Goal: Task Accomplishment & Management: Manage account settings

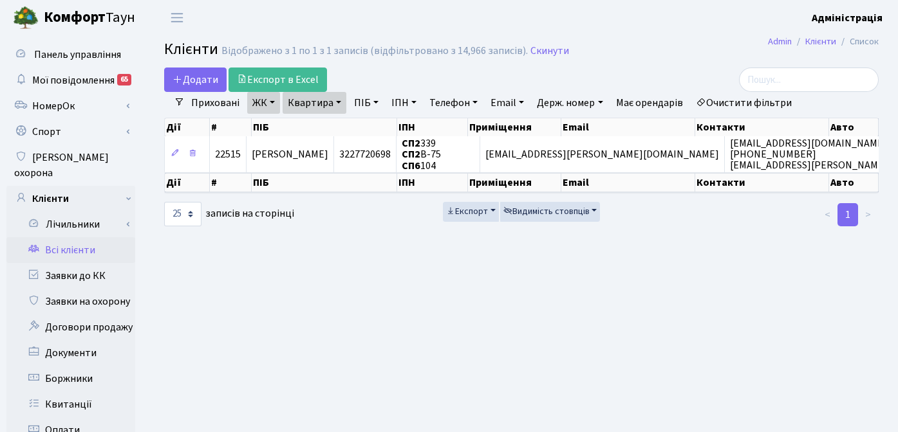
select select "25"
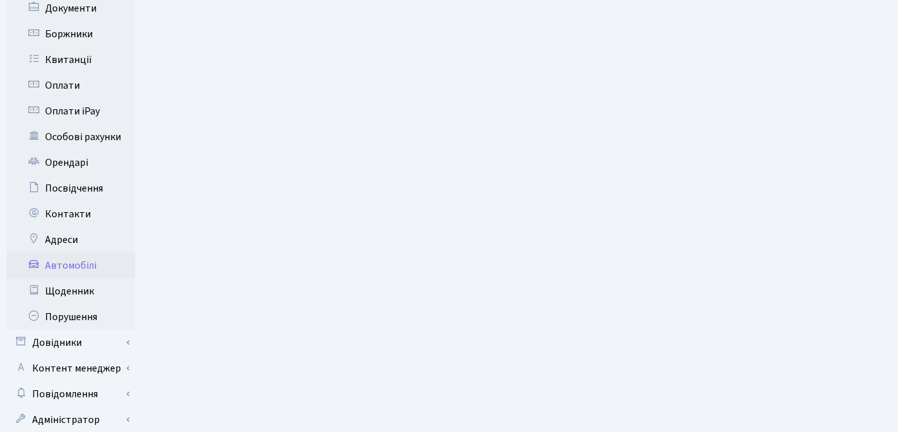
scroll to position [369, 0]
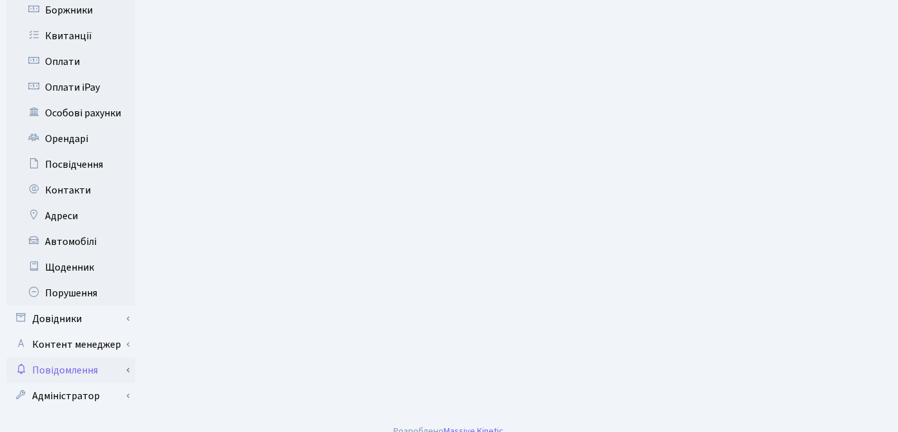
click at [76, 358] on link "Повідомлення" at bounding box center [70, 371] width 129 height 26
drag, startPoint x: 73, startPoint y: 378, endPoint x: 84, endPoint y: 377, distance: 11.0
click at [73, 383] on link "Відправлення" at bounding box center [70, 396] width 129 height 26
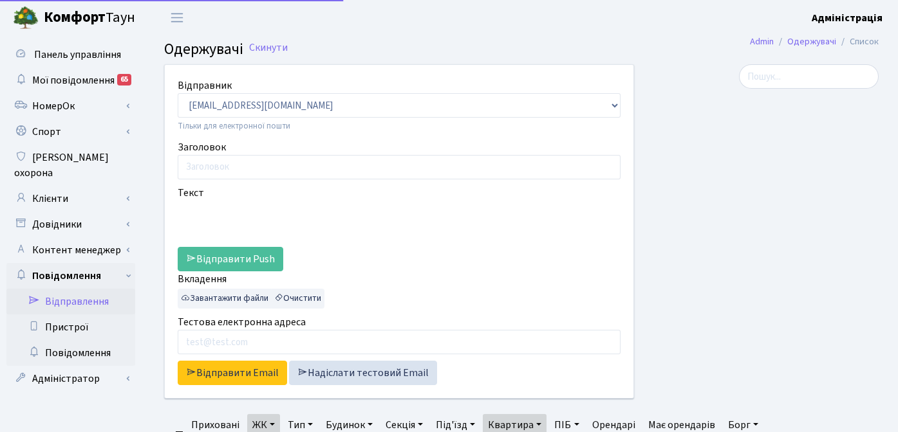
select select "25"
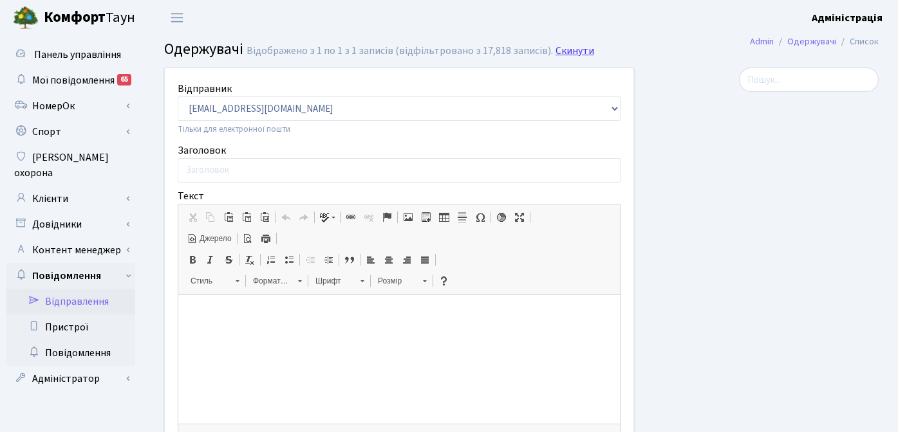
click at [557, 52] on link "Скинути" at bounding box center [574, 51] width 39 height 12
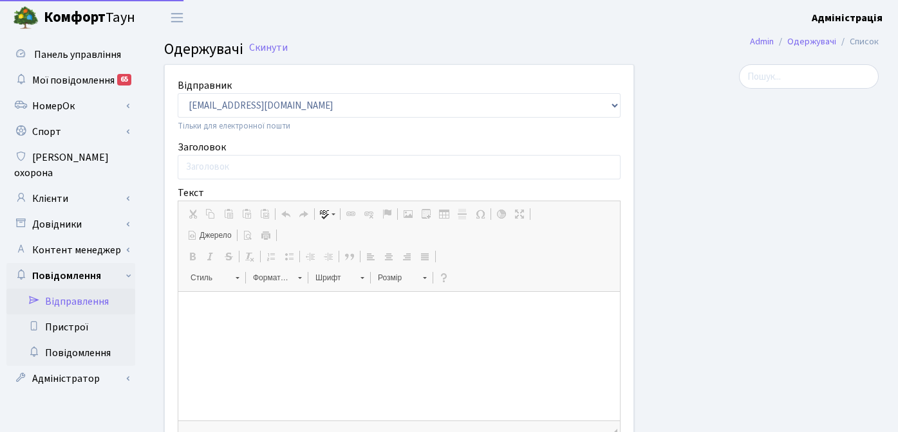
select select "25"
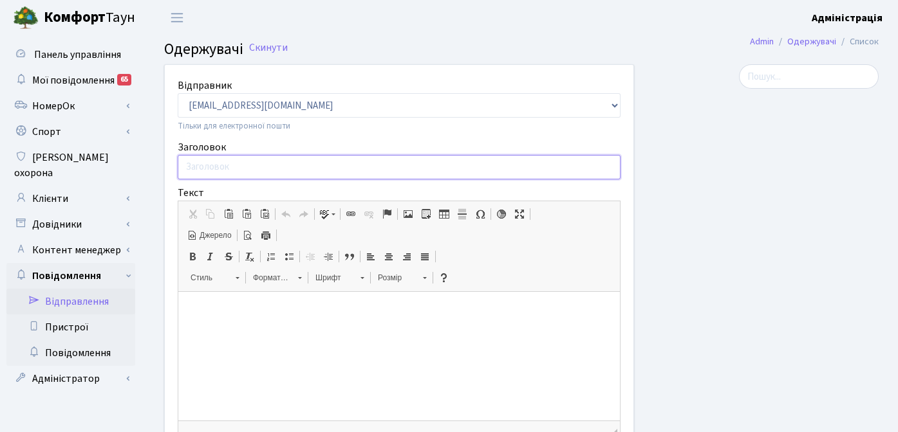
click at [220, 172] on input "Заголовок" at bounding box center [399, 167] width 443 height 24
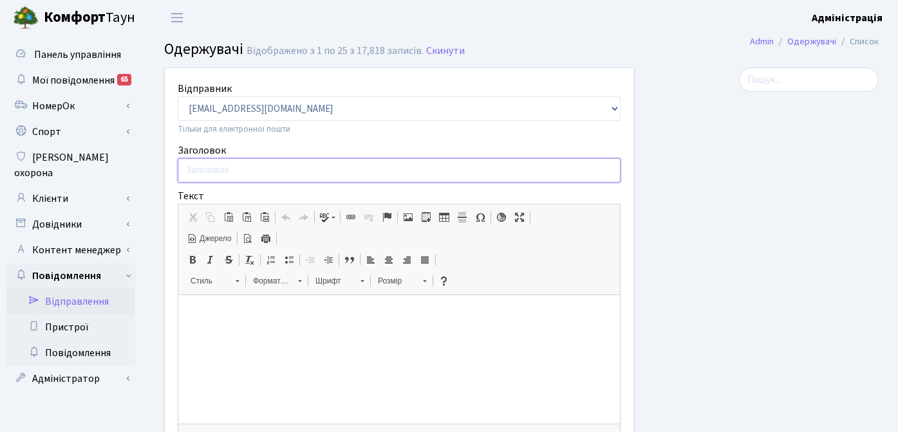
paste input "Вперше! Благодійний Тихий Маркет в Комфорт Тауні на «Змійці»"
type input "Вперше! Благодійний Тихий Маркет в Комфорт Тауні на «Змійці»"
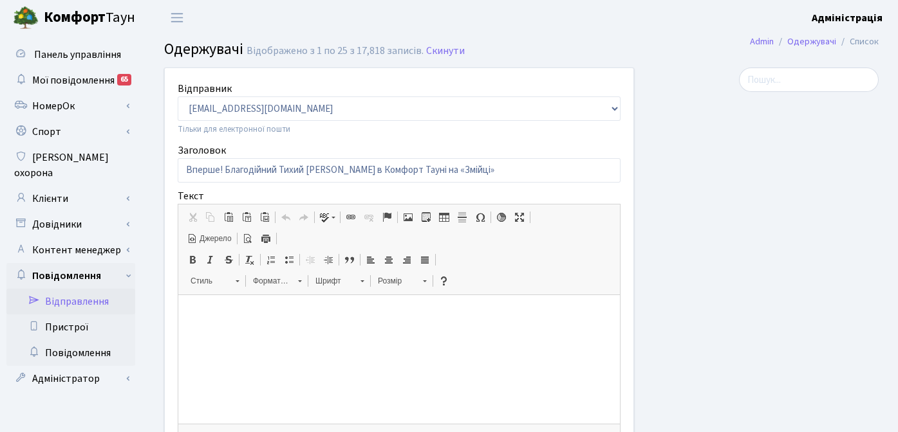
click at [248, 319] on p at bounding box center [399, 315] width 416 height 14
click at [232, 309] on p at bounding box center [399, 315] width 416 height 14
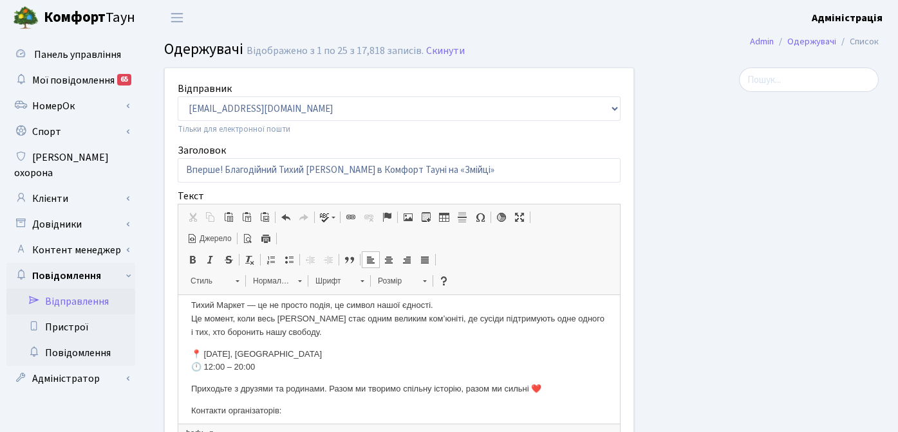
scroll to position [262, 0]
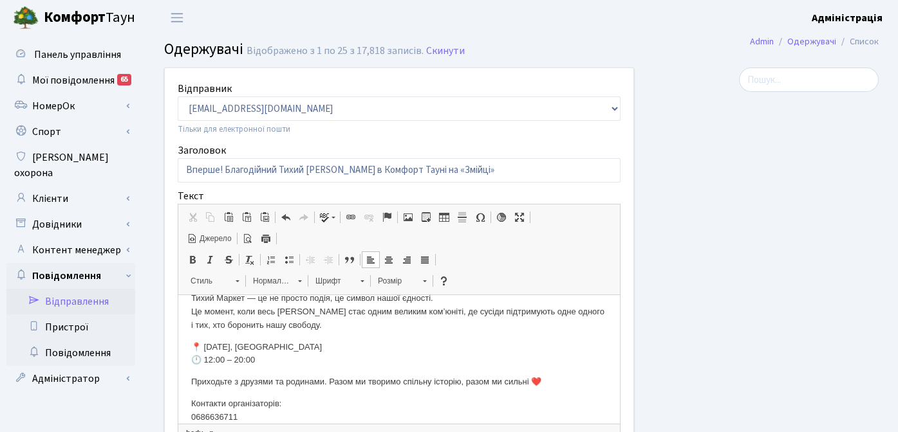
click at [192, 420] on p "Контакти організаторів: ​​​​​​​0686636711" at bounding box center [399, 411] width 416 height 27
click at [297, 405] on p "Контакти організаторів: +38-068-663-67-11" at bounding box center [399, 411] width 416 height 27
click at [365, 363] on p "📍 6 вересня, парк Змійка 🕛 12:00 – 20:00" at bounding box center [399, 354] width 416 height 27
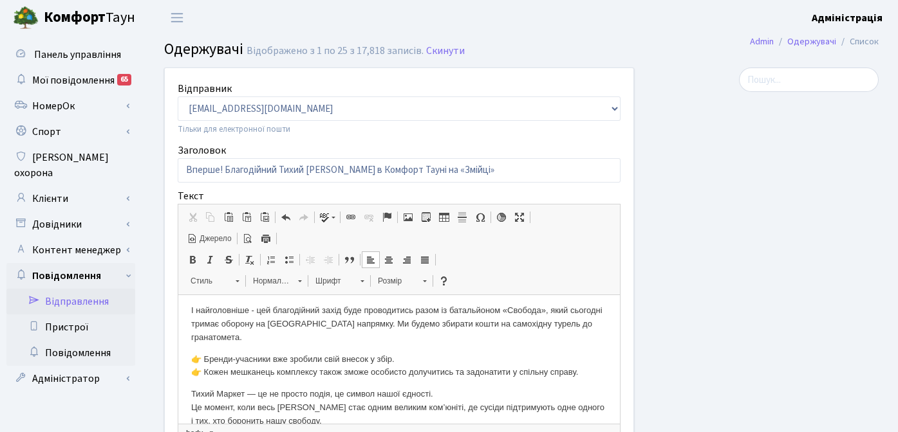
scroll to position [0, 0]
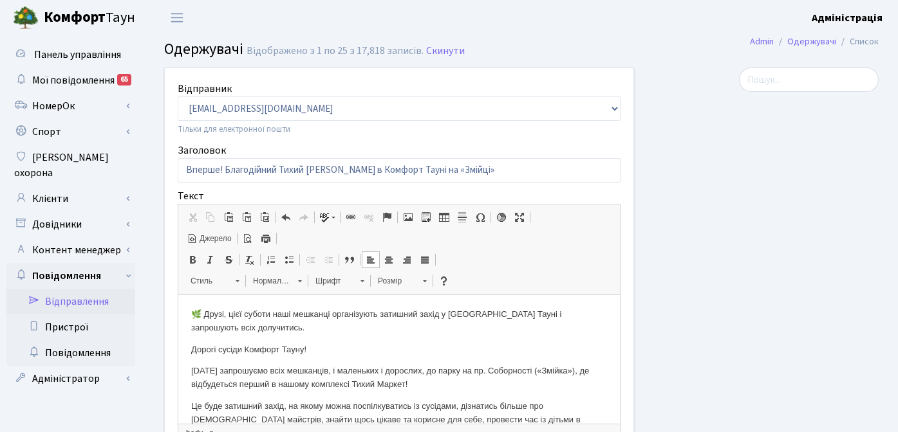
click at [249, 329] on p "🌿 Друзі, цієї суботи наші мешканці організують затишний захід у Комфорт Тауні і…" at bounding box center [399, 321] width 416 height 27
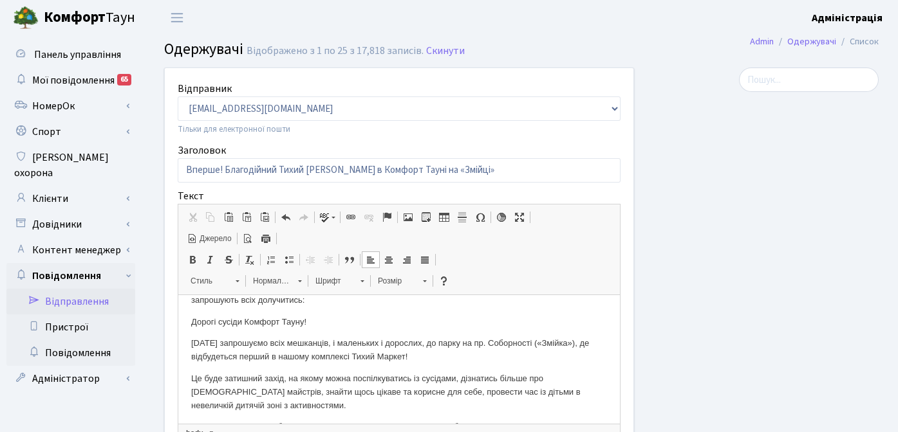
scroll to position [28, 0]
drag, startPoint x: 191, startPoint y: 342, endPoint x: 449, endPoint y: 356, distance: 258.4
click at [449, 356] on p "6 вересня запрошуємо всіх мешканців, і маленьких і дорослих, до парку на пр. Со…" at bounding box center [399, 350] width 416 height 27
click at [385, 374] on p "Це буде затишний захід, на якому можна поспілкуватись із сусідами, дізнатись бі…" at bounding box center [399, 392] width 416 height 40
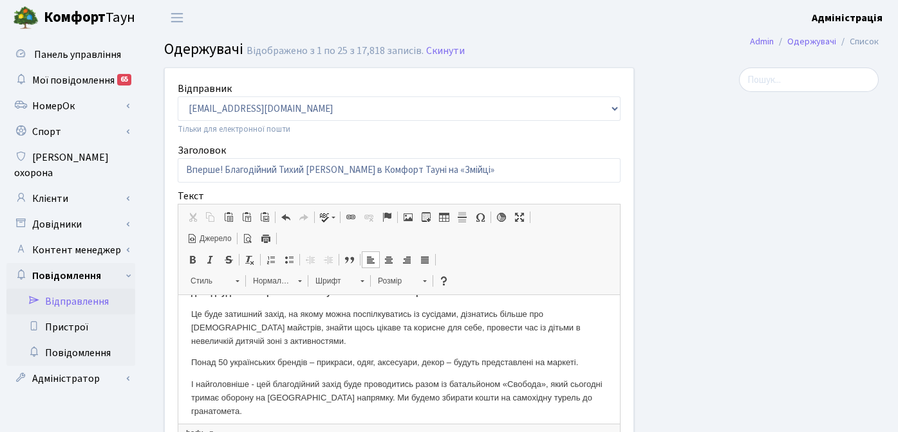
scroll to position [107, 0]
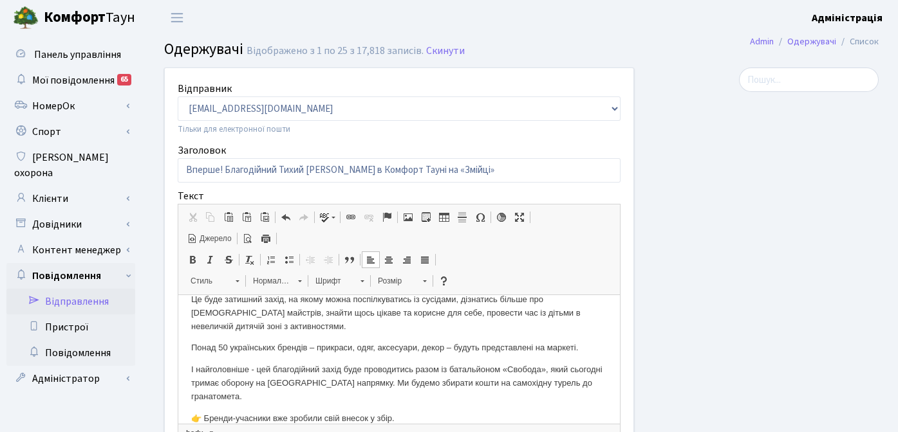
click at [192, 347] on p "Понад 50 українських брендів – прикраси, одяг, аксесуари, декор – будуть предст…" at bounding box center [399, 349] width 416 height 14
click at [349, 362] on body "🌿 Друзі, цієї суботи наші мешканці організують затишний захід у Комфорт Тауні і…" at bounding box center [399, 383] width 416 height 365
click at [192, 349] on p "Понад 50 українських брендів – прикраси, одяг, аксесуари, декор – будуть предст…" at bounding box center [399, 349] width 416 height 14
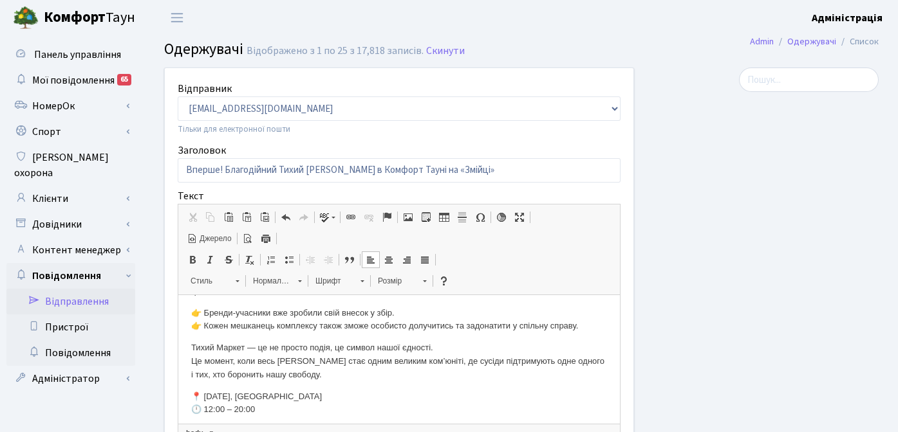
scroll to position [220, 0]
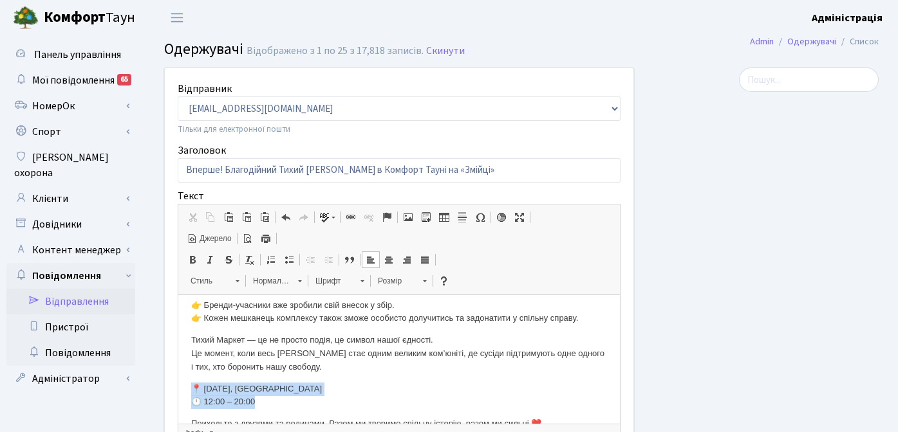
drag, startPoint x: 191, startPoint y: 383, endPoint x: 297, endPoint y: 396, distance: 106.3
click at [297, 396] on p "📍 6 вересня, парк Змійка 🕛 12:00 – 20:00" at bounding box center [399, 396] width 416 height 27
click at [238, 392] on strong "📍 6 вересня, парк Змійка 🕛 12:00 – 20:00" at bounding box center [258, 395] width 134 height 23
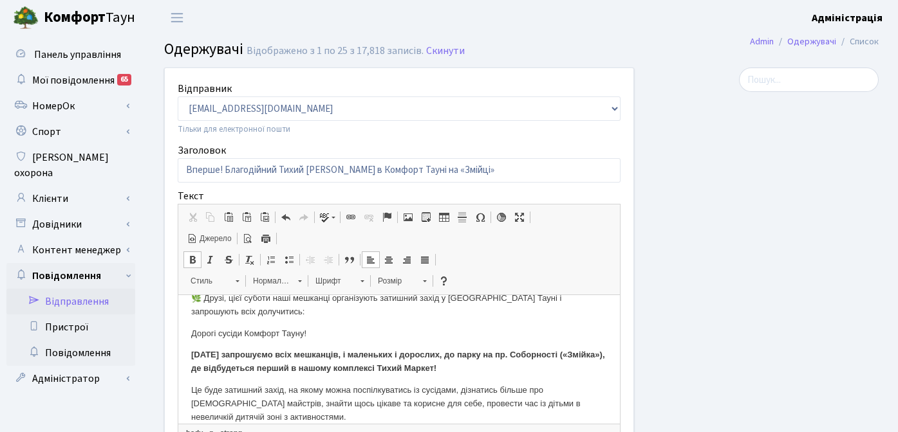
scroll to position [15, 0]
drag, startPoint x: 513, startPoint y: 358, endPoint x: 577, endPoint y: 356, distance: 63.7
click at [577, 356] on p "6 вересня запрошуємо всіх мешканців, і маленьких і дорослих, до парку на пр. Со…" at bounding box center [399, 362] width 416 height 27
click at [234, 371] on strong "6 вересня запрошуємо всіх мешканців, і маленьких і дорослих, до парку на пр. Со…" at bounding box center [398, 362] width 414 height 23
copy strong "пр. Соборності («Змійка»)"
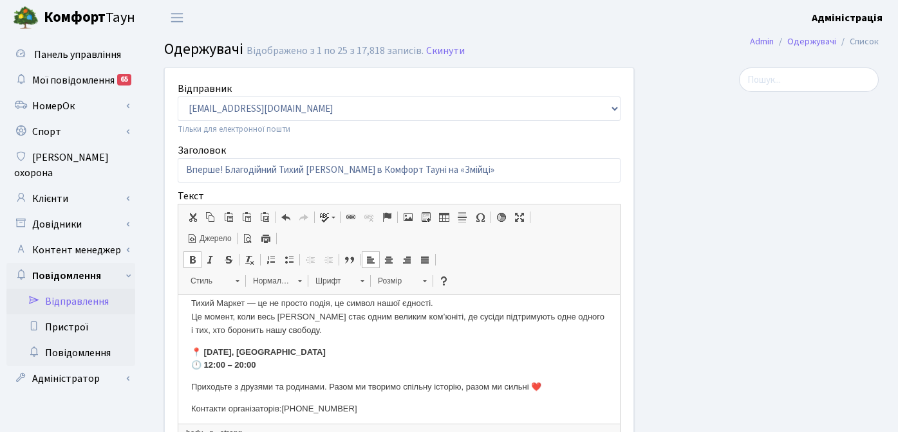
scroll to position [262, 0]
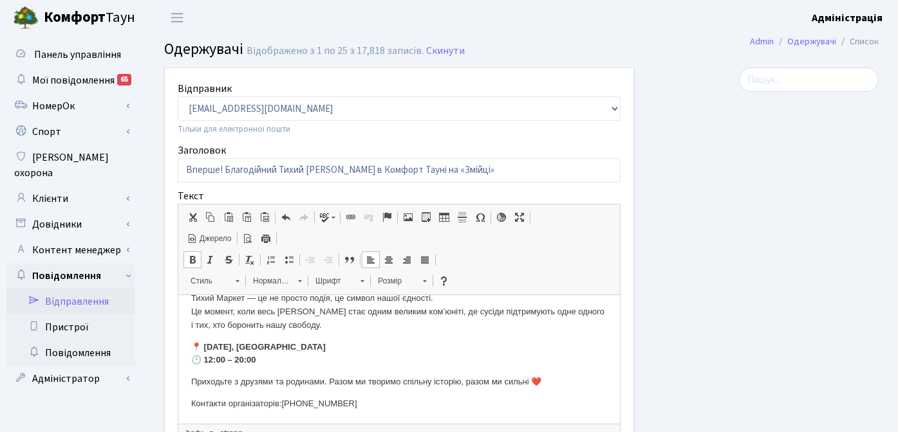
click at [325, 347] on p "📍 6 вересня, парк Змійка 🕛 12:00 – 20:00" at bounding box center [399, 354] width 416 height 27
drag, startPoint x: 299, startPoint y: 349, endPoint x: 252, endPoint y: 349, distance: 47.6
click at [252, 349] on strong "📍 6 вересня, парк Змійкапр. Соборності («Змійка») 🕛 12:00 – 20:00" at bounding box center [307, 353] width 232 height 23
click at [396, 342] on p "📍 6 вересня, пр. Соборності («Змійка») 🕛 12:00 – 20:00" at bounding box center [399, 354] width 416 height 27
click at [277, 360] on p "📍 6 вересня, пр. Соборності («Змійка») 🕛 12:00 – 20:00" at bounding box center [399, 354] width 416 height 27
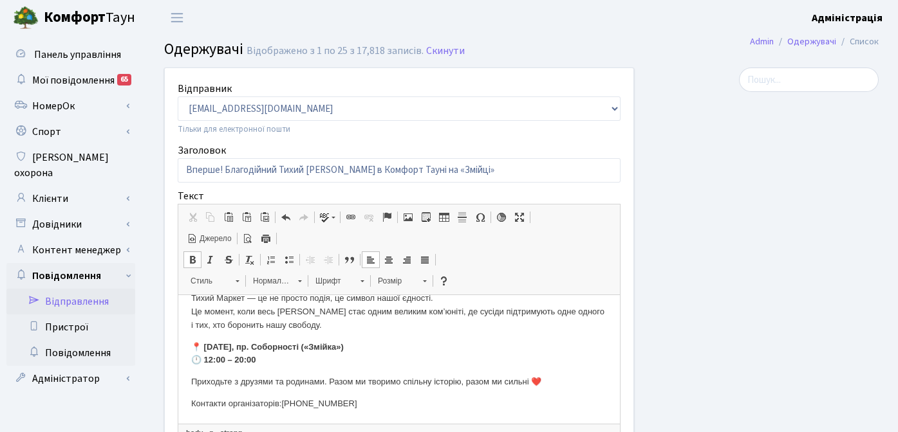
click at [191, 404] on p "Контакти організаторів: +38-068-663-67-11" at bounding box center [399, 405] width 416 height 14
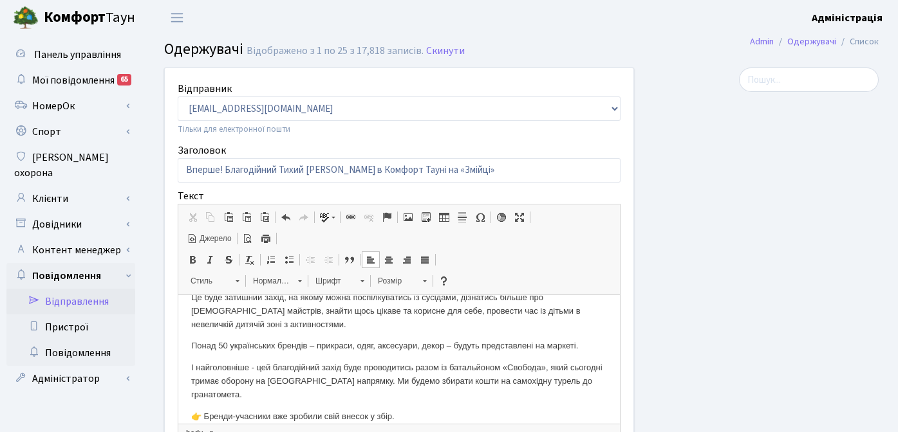
scroll to position [109, 0]
click at [192, 346] on p "Понад 50 українських брендів – прикраси, одяг, аксесуари, декор – будуть предст…" at bounding box center [399, 346] width 416 height 14
click at [191, 381] on p "І найголовніше - цей благодійний захід буде проводитись разом із батальйоном «С…" at bounding box center [399, 381] width 416 height 40
click at [200, 346] on p "✳️Понад 50 українських брендів – прикраси, одяг, аксесуари, декор – будуть пред…" at bounding box center [399, 346] width 416 height 14
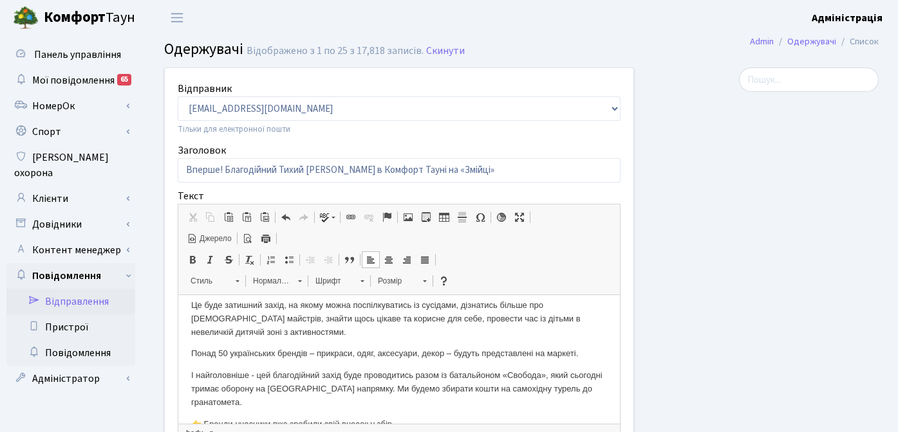
scroll to position [0, 0]
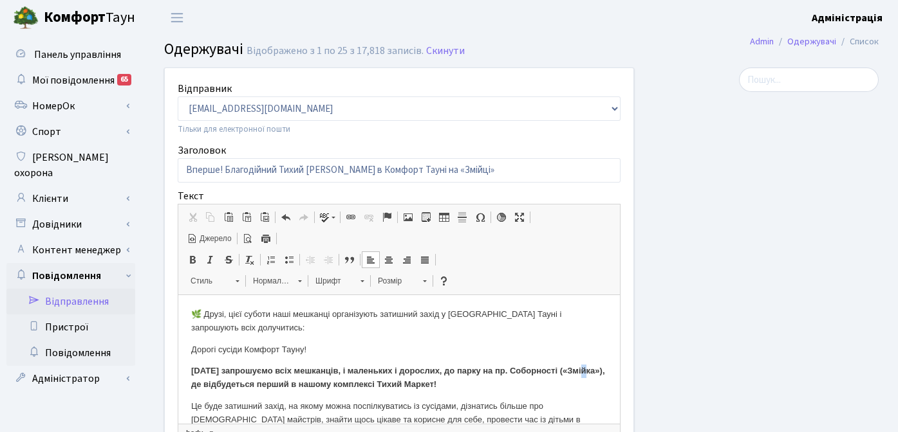
click at [199, 386] on strong "6 вересня запрошуємо всіх мешканців, і маленьких і дорослих, до парку на пр. Со…" at bounding box center [398, 377] width 414 height 23
click at [358, 383] on strong "6 вересня запрошуємо всіх мешканців, і маленьких і дорослих, до парку на пр. Со…" at bounding box center [398, 377] width 414 height 23
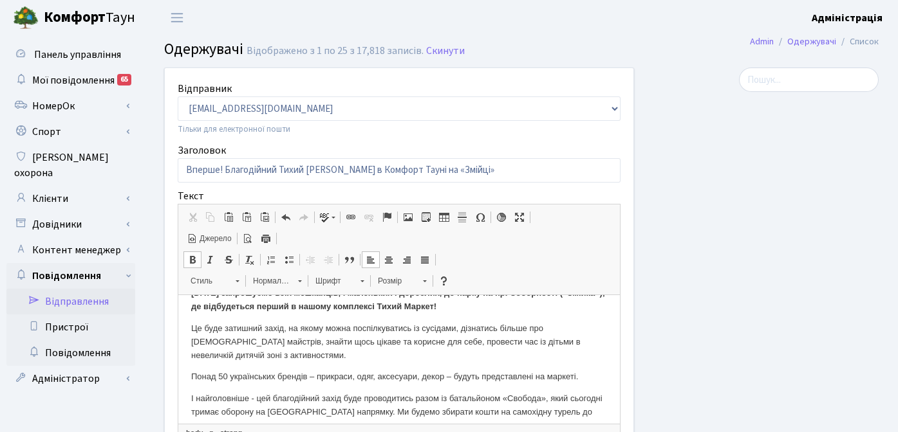
scroll to position [102, 0]
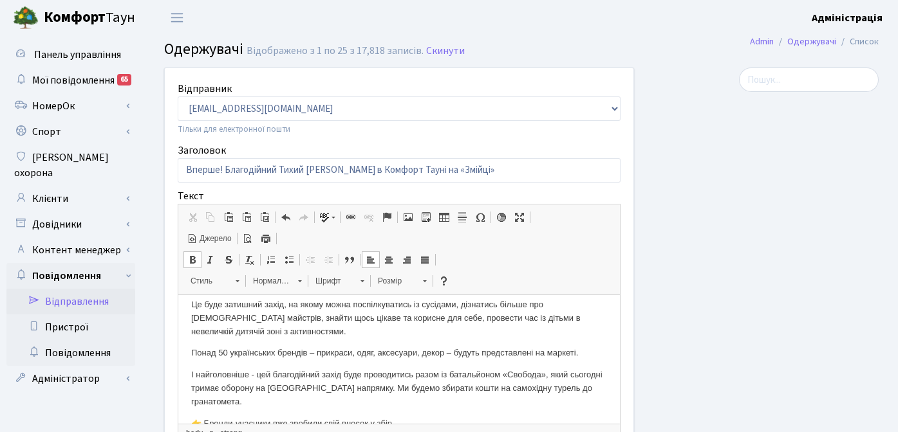
click at [191, 353] on p "Понад 50 українських брендів – прикраси, одяг, аксесуари, декор – будуть предст…" at bounding box center [399, 354] width 416 height 14
click at [252, 353] on p "Понад 50 українських брендів – прикраси, одяг, аксесуари, декор – будуть предст…" at bounding box center [399, 354] width 416 height 14
click at [191, 354] on p "Понад 50 українських брендів – прикраси, одяг, аксесуари, декор – будуть предст…" at bounding box center [399, 354] width 416 height 14
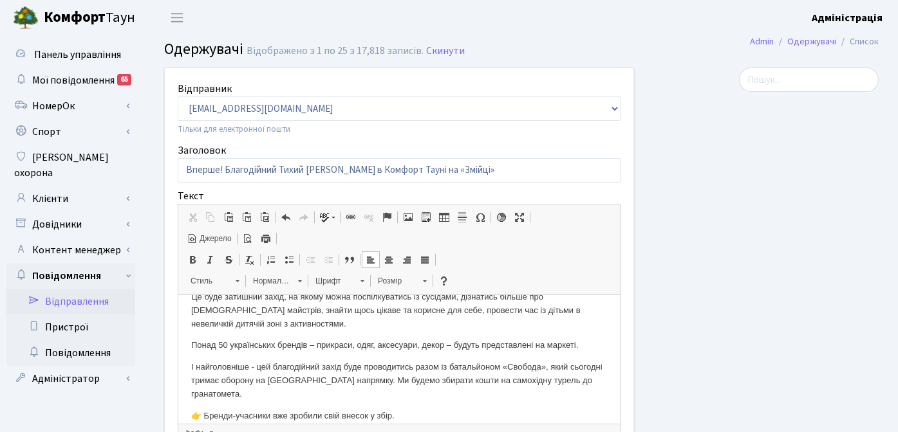
scroll to position [120, 0]
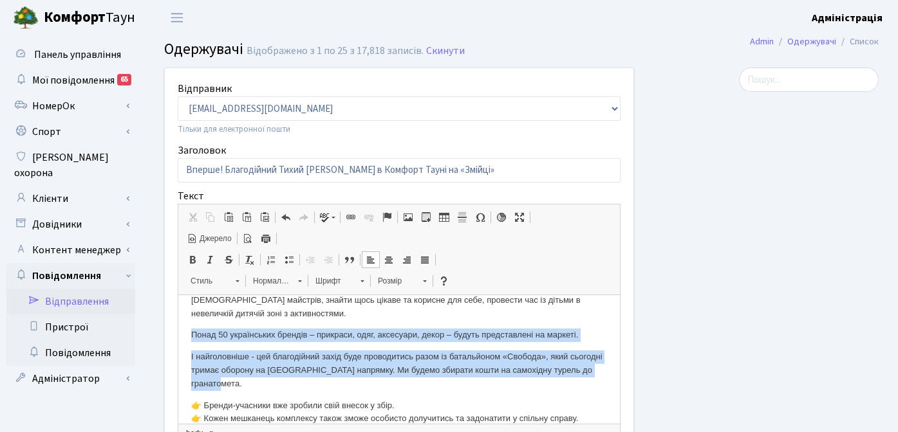
drag, startPoint x: 191, startPoint y: 337, endPoint x: 276, endPoint y: 382, distance: 96.1
click at [276, 382] on body "🌿 Друзі, цієї суботи наші мешканці організують затишний захід у Комфорт Тауні і…" at bounding box center [399, 378] width 416 height 378
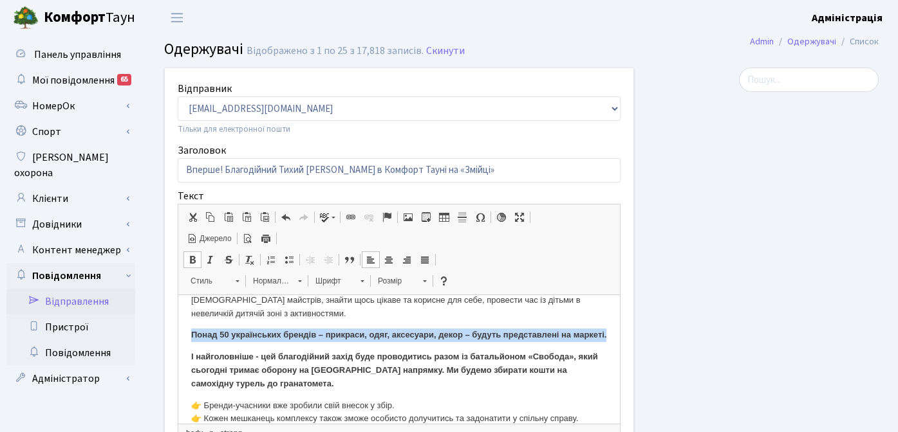
click at [311, 361] on body "🌿 Друзі, цієї суботи наші мешканці організують затишний захід у Комфорт Тауні і…" at bounding box center [399, 378] width 416 height 378
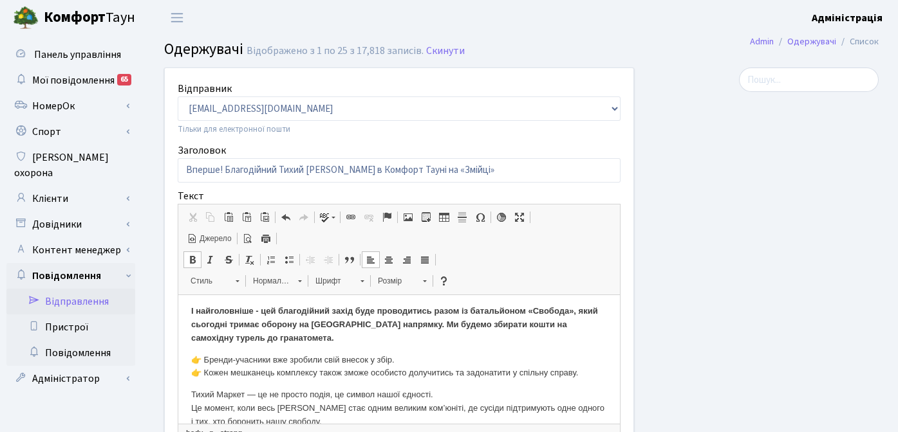
scroll to position [185, 0]
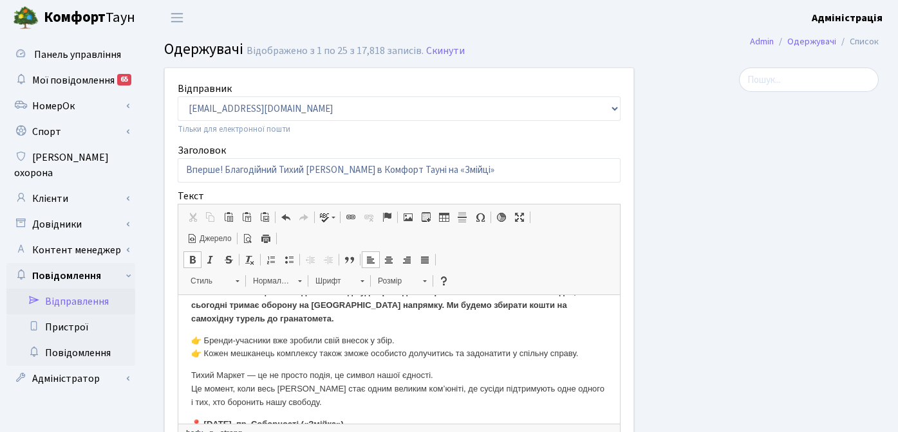
click at [378, 344] on body "🌿 Друзі, цієї суботи наші мешканці організують затишний захід у Комфорт Тауні і…" at bounding box center [399, 313] width 416 height 378
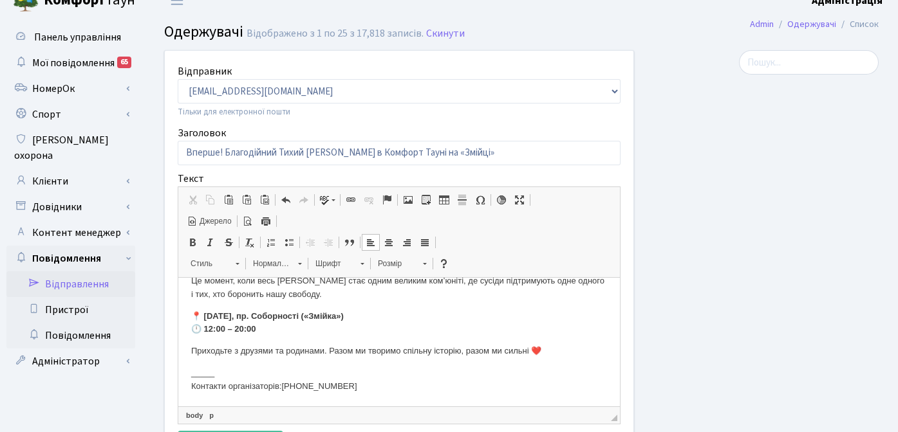
scroll to position [21, 0]
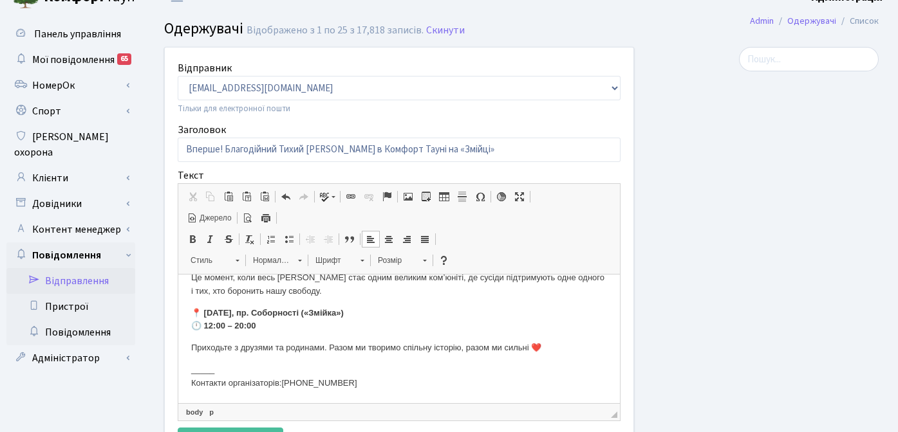
drag, startPoint x: 399, startPoint y: 383, endPoint x: 190, endPoint y: 385, distance: 208.5
click at [191, 385] on p "_____ Контакти організаторів: +38-068-663-67-11" at bounding box center [399, 377] width 416 height 27
click at [210, 241] on span at bounding box center [210, 239] width 10 height 10
click at [338, 339] on body "🌿 Друзі, цієї суботи наші мешканці організують затишний захід у Комфорт Тауні і…" at bounding box center [399, 201] width 416 height 378
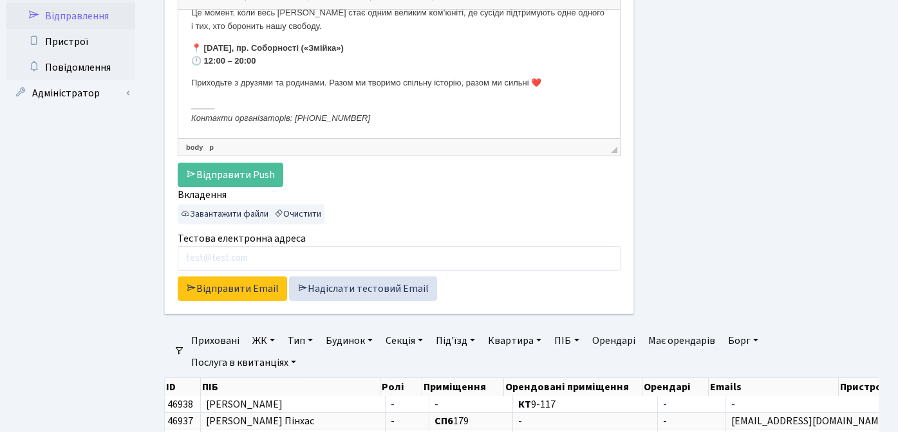
scroll to position [349, 0]
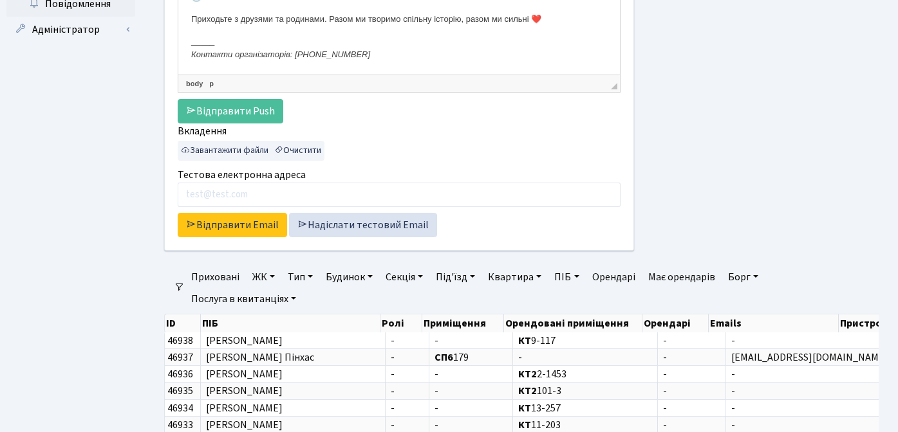
click at [259, 281] on link "ЖК" at bounding box center [263, 277] width 33 height 22
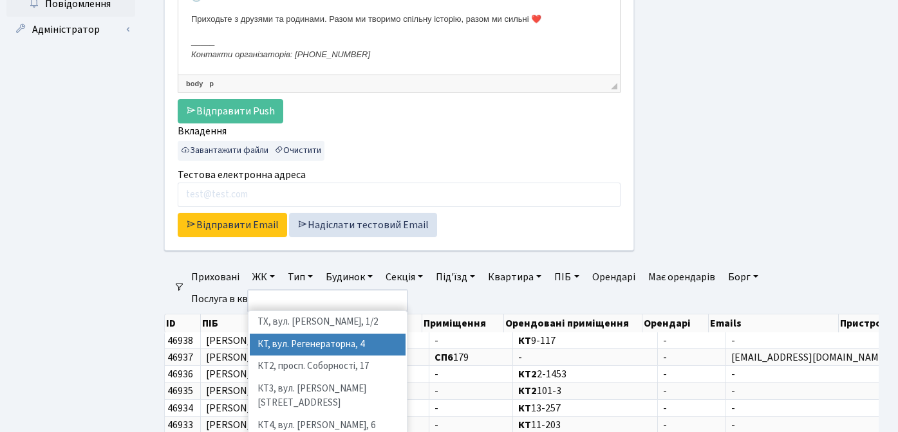
click at [269, 338] on li "КТ, вул. Регенераторна, 4" at bounding box center [328, 345] width 156 height 23
select select "271"
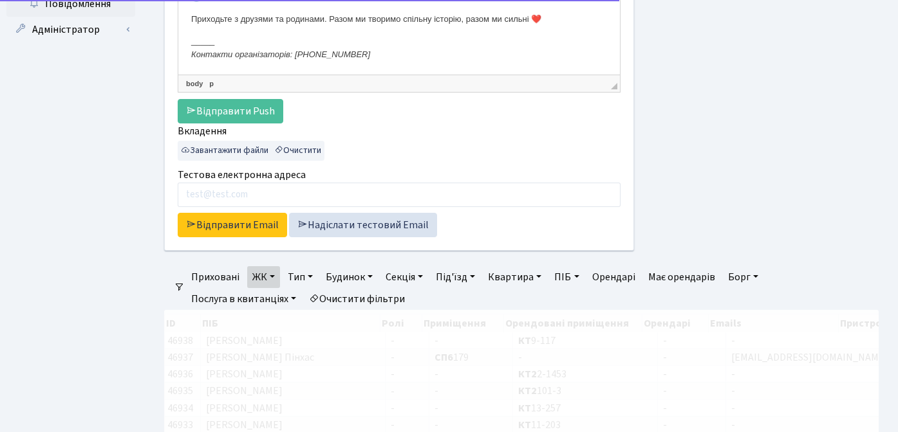
click at [262, 275] on link "ЖК" at bounding box center [263, 277] width 33 height 22
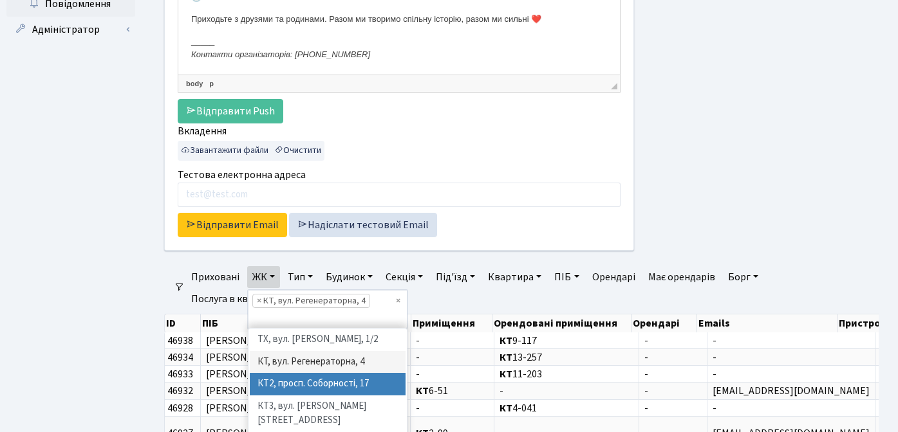
click at [303, 379] on li "КТ2, просп. Соборності, 17" at bounding box center [328, 384] width 156 height 23
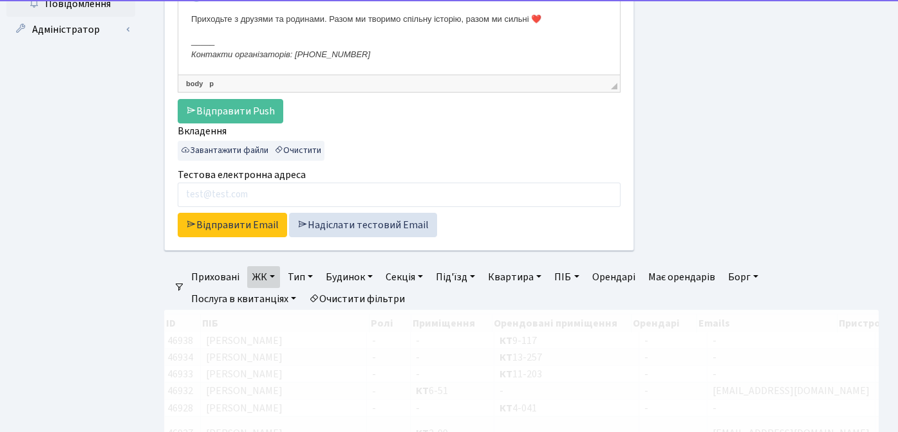
click at [265, 280] on link "ЖК" at bounding box center [263, 277] width 33 height 22
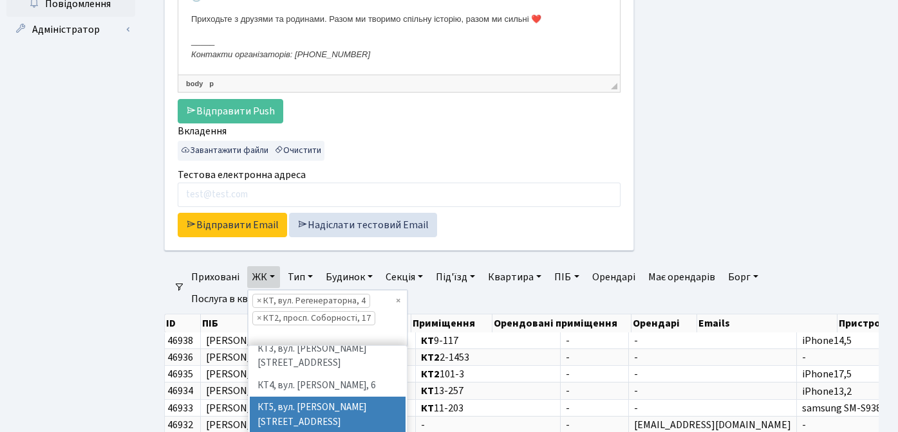
scroll to position [72, 0]
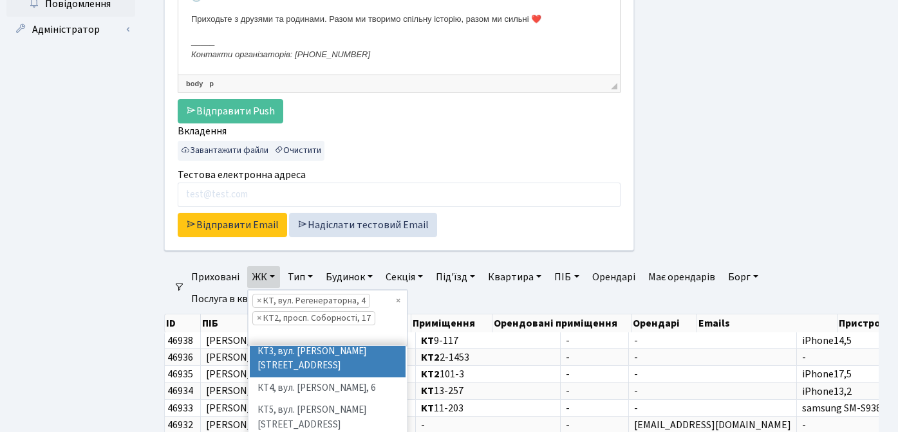
click at [320, 351] on li "КТ3, вул. Березнева, 16" at bounding box center [328, 359] width 156 height 37
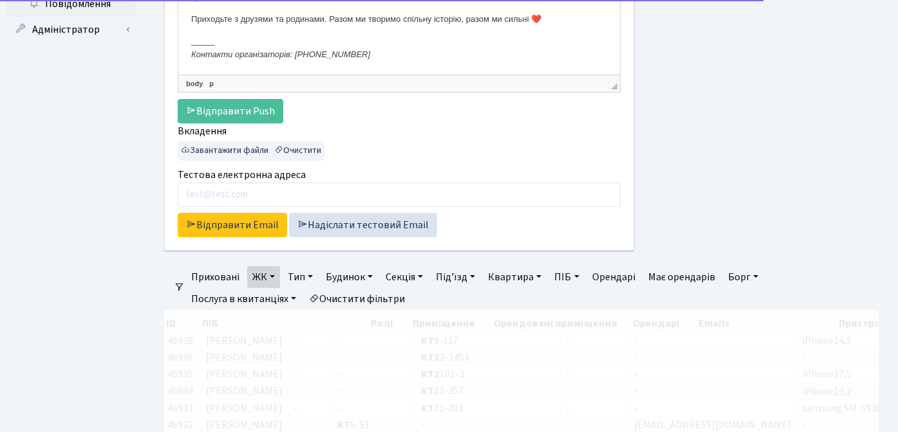
click at [255, 278] on link "ЖК" at bounding box center [263, 277] width 33 height 22
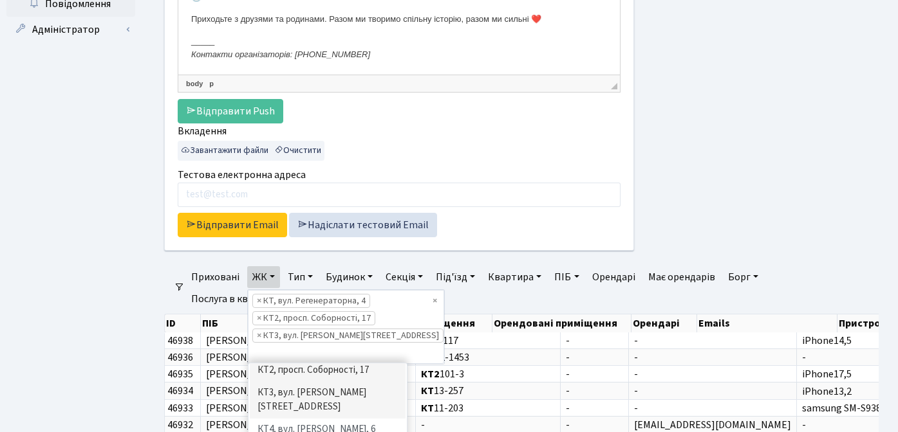
scroll to position [64, 0]
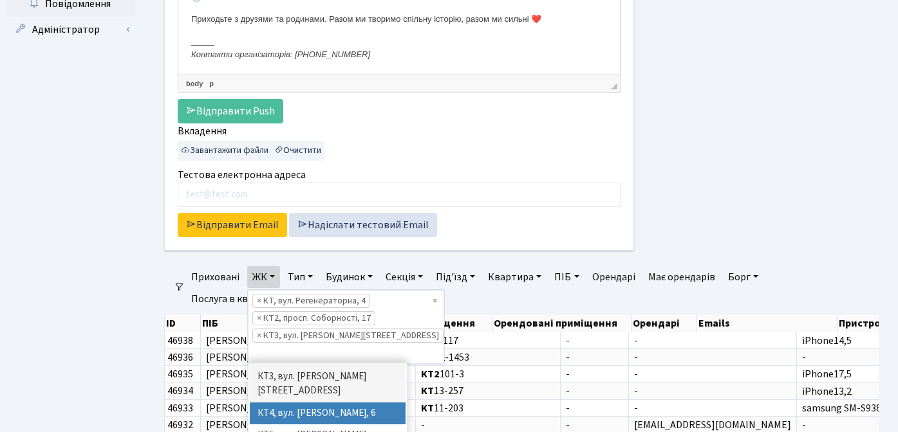
click at [319, 403] on li "КТ4, вул. Юрія Липи, 6" at bounding box center [328, 414] width 156 height 23
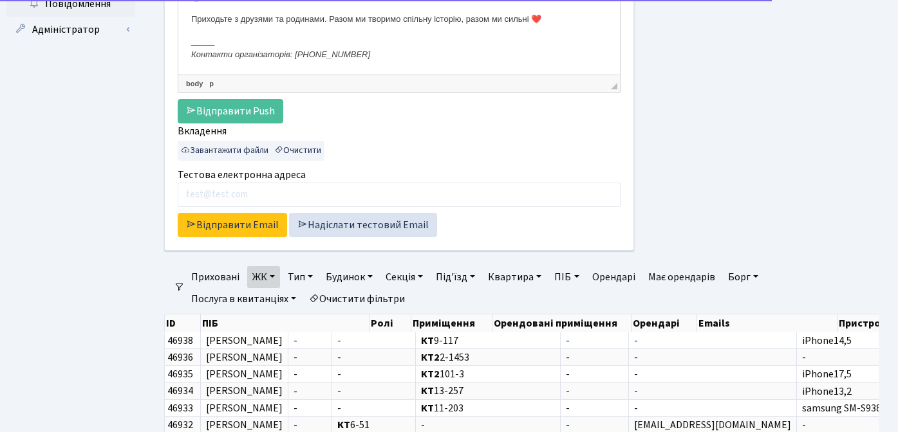
click at [266, 282] on link "ЖК" at bounding box center [263, 277] width 33 height 22
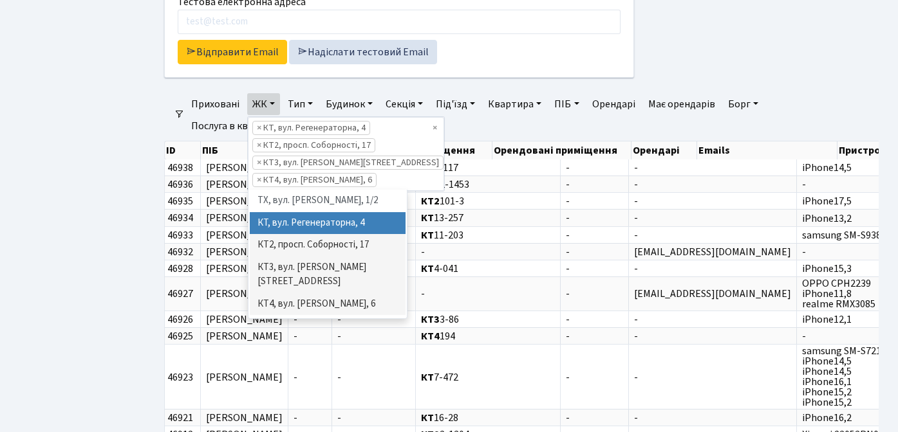
scroll to position [532, 0]
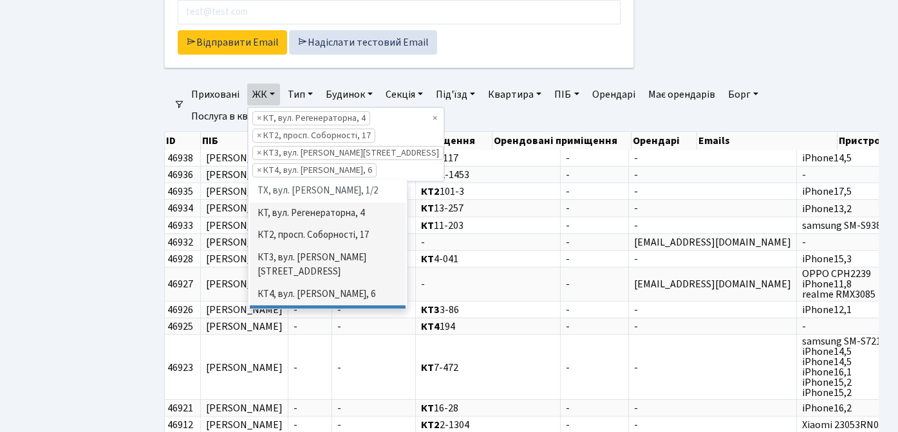
click at [319, 306] on li "КТ5, вул. Березнева, 14Б" at bounding box center [328, 324] width 156 height 37
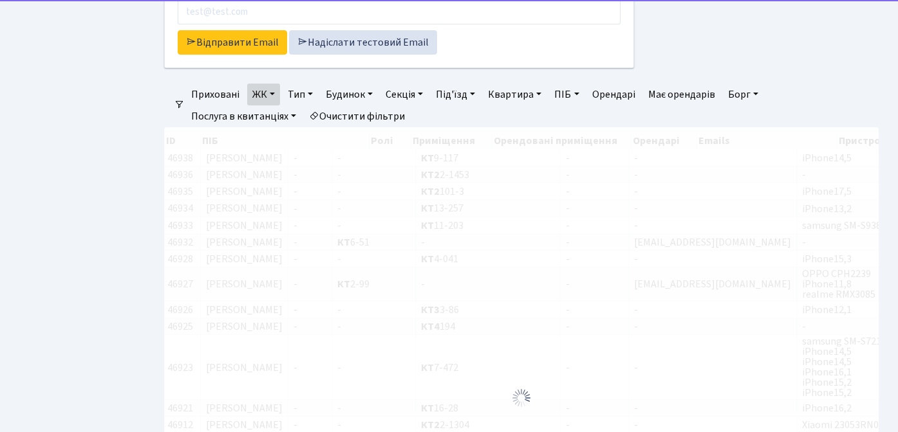
click at [268, 93] on link "ЖК" at bounding box center [263, 95] width 33 height 22
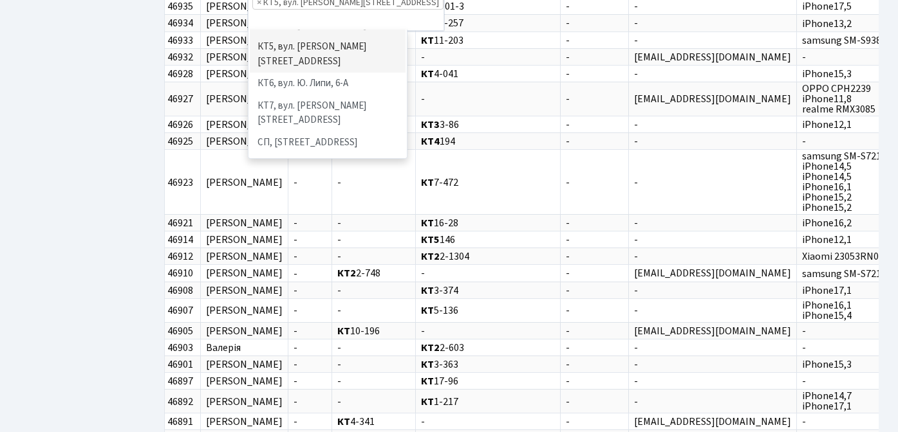
scroll to position [116, 0]
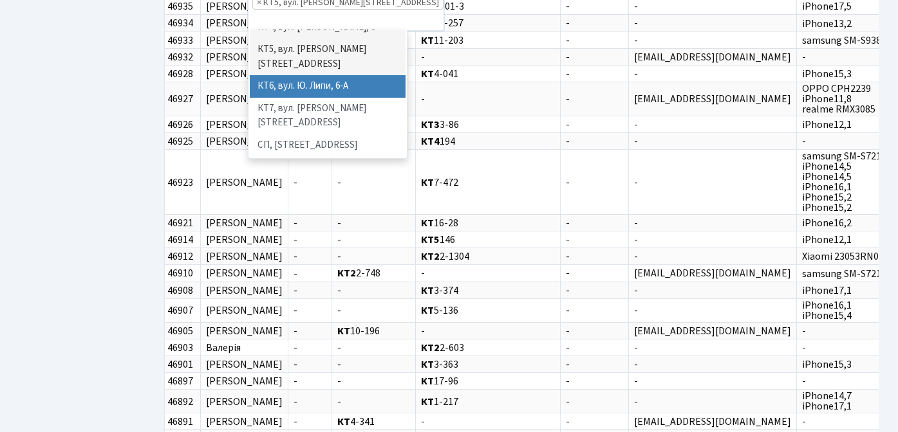
click at [308, 75] on li "КТ6, вул. Ю. Липи, 6-А" at bounding box center [328, 86] width 156 height 23
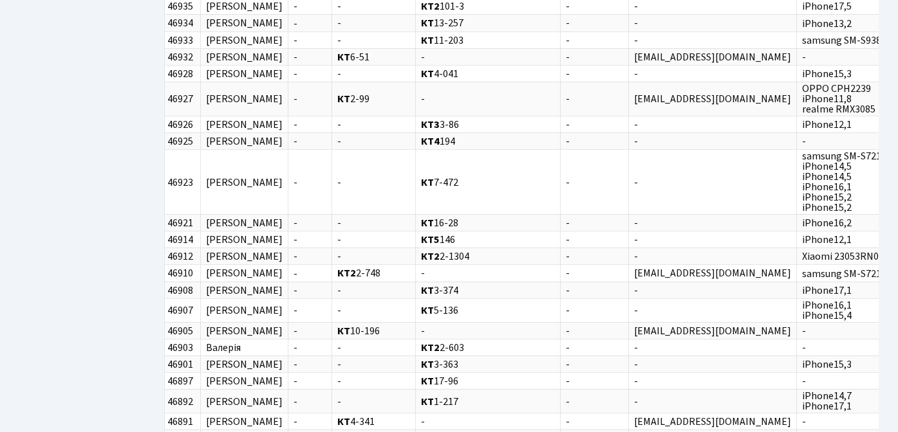
scroll to position [349, 0]
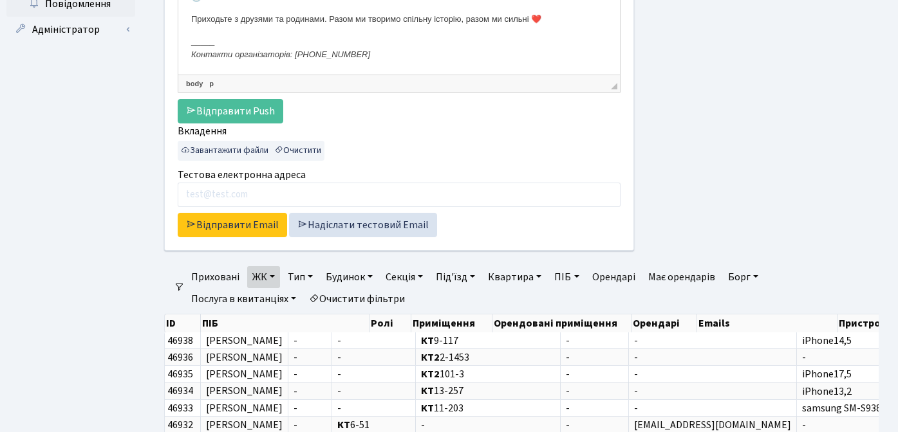
click at [274, 279] on link "ЖК" at bounding box center [263, 277] width 33 height 22
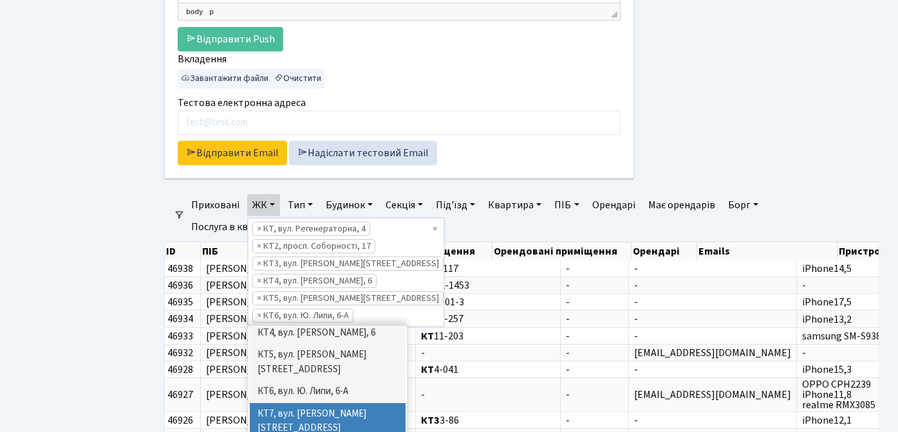
scroll to position [108, 0]
click at [337, 403] on li "КТ7, вул. Березнева, 12" at bounding box center [328, 421] width 156 height 37
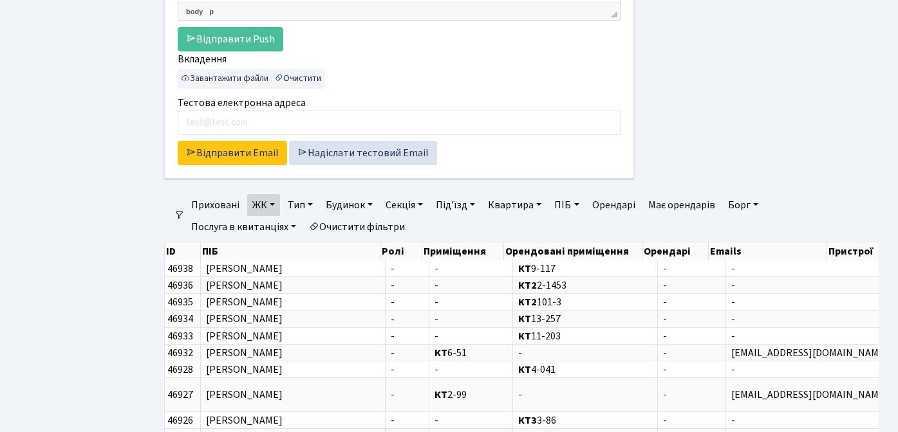
scroll to position [349, 0]
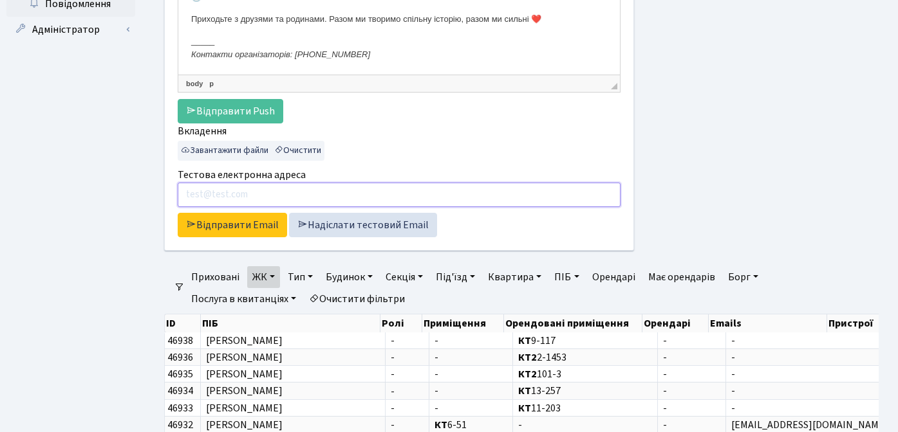
click at [267, 205] on input "Тестова електронна адреса" at bounding box center [399, 195] width 443 height 24
click at [134, 285] on ul "Панель управління Мої повідомлення 65 [GEOGRAPHIC_DATA]" at bounding box center [70, 286] width 129 height 1188
click at [271, 277] on link "ЖК" at bounding box center [263, 277] width 33 height 22
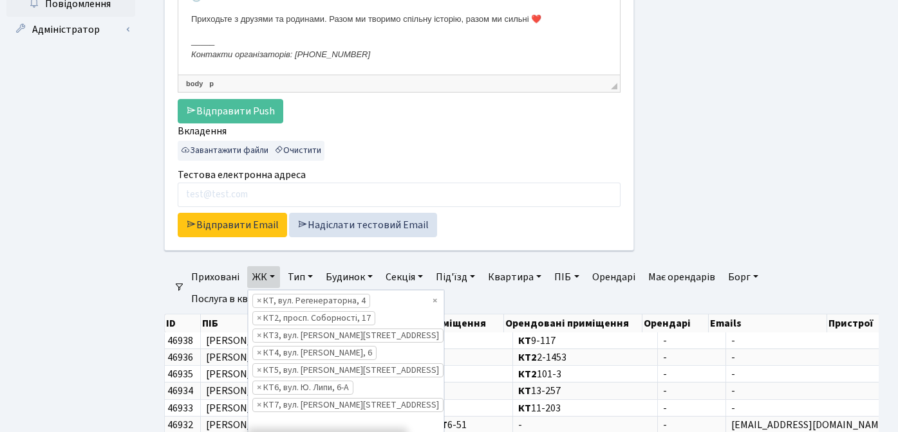
scroll to position [350, 0]
click at [70, 334] on ul "Панель управління Мої повідомлення 65 [GEOGRAPHIC_DATA]" at bounding box center [70, 286] width 129 height 1188
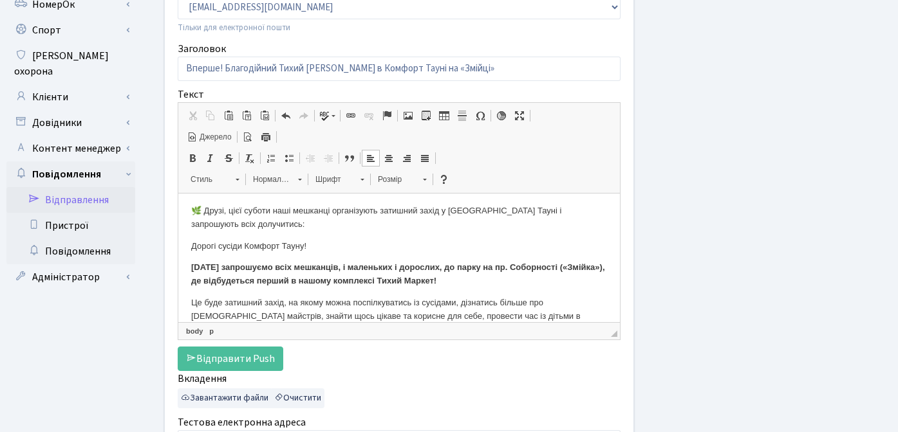
scroll to position [0, 0]
click at [360, 213] on p "🌿 Друзі, цієї суботи наші мешканці організують затишний захід у Комфорт Тауні і…" at bounding box center [399, 220] width 416 height 27
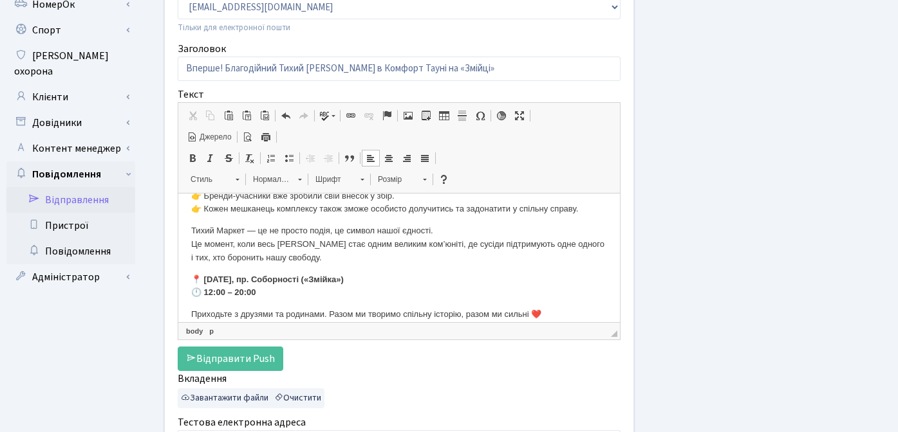
scroll to position [228, 0]
click at [526, 216] on p "👉 Бренди-учасники вже зробили свій внесок у збір. 👉 Кожен мешканець комплексу т…" at bounding box center [399, 202] width 416 height 27
click at [322, 263] on p "Тихий Маркет — це не просто подія, це символ нашої єдності. Це момент, коли вес…" at bounding box center [399, 244] width 416 height 40
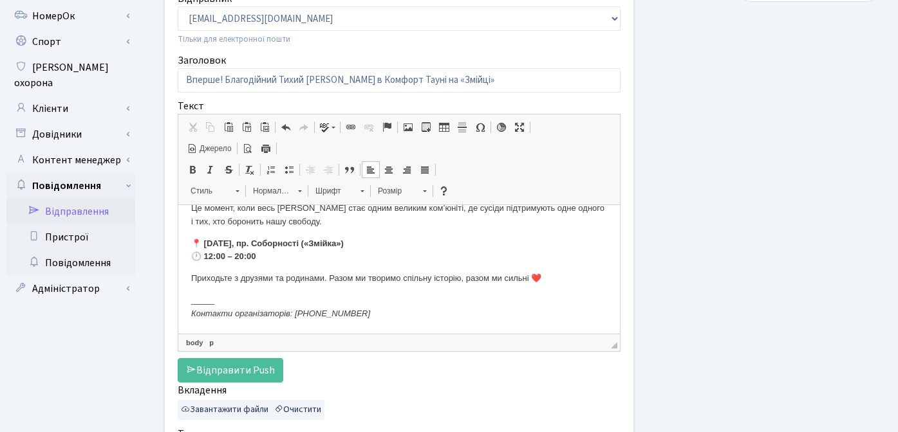
scroll to position [0, 0]
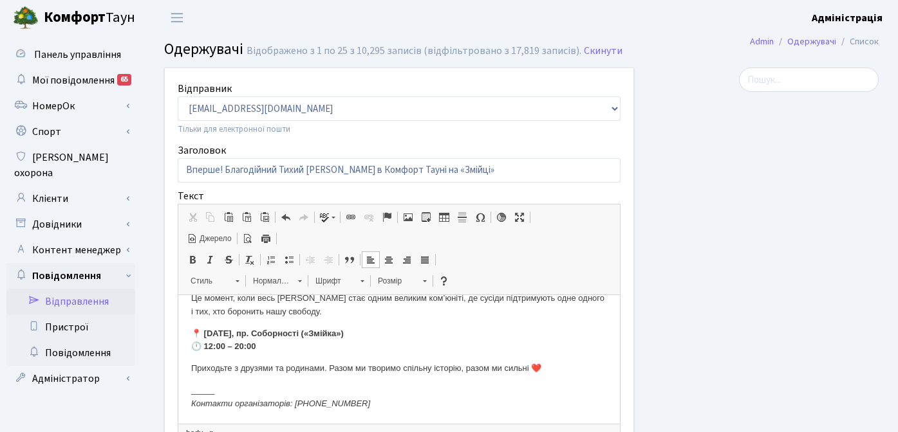
click at [207, 239] on span "Джерело" at bounding box center [215, 239] width 34 height 11
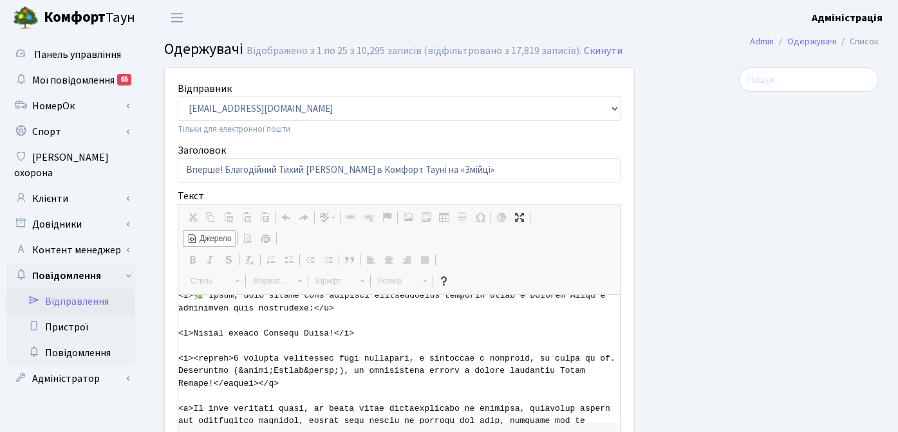
scroll to position [8, 0]
drag, startPoint x: 293, startPoint y: 371, endPoint x: 260, endPoint y: 372, distance: 33.5
click at [260, 372] on textarea "Текстовий редактор, bodyOriginal" at bounding box center [398, 359] width 441 height 129
drag, startPoint x: 293, startPoint y: 372, endPoint x: 328, endPoint y: 370, distance: 34.8
click at [328, 370] on textarea "Текстовий редактор, bodyOriginal" at bounding box center [398, 359] width 441 height 129
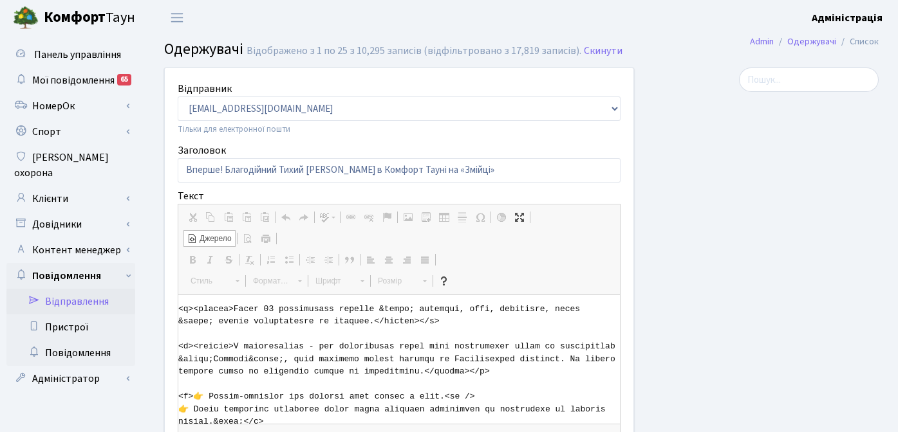
scroll to position [162, 0]
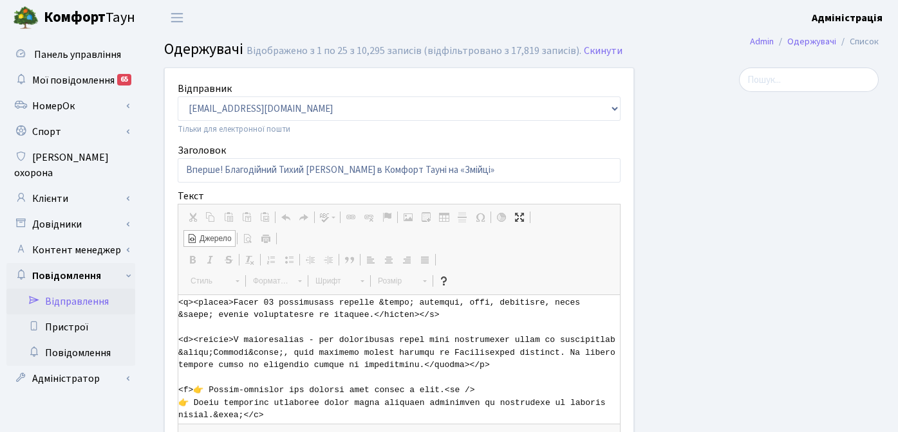
drag, startPoint x: 273, startPoint y: 355, endPoint x: 237, endPoint y: 355, distance: 35.4
click at [237, 355] on textarea "Текстовий редактор, bodyOriginal" at bounding box center [398, 359] width 441 height 129
drag, startPoint x: 279, startPoint y: 354, endPoint x: 308, endPoint y: 358, distance: 29.8
click at [308, 358] on textarea "Текстовий редактор, bodyOriginal" at bounding box center [398, 359] width 441 height 129
click at [312, 355] on textarea "Текстовий редактор, bodyOriginal" at bounding box center [398, 359] width 441 height 129
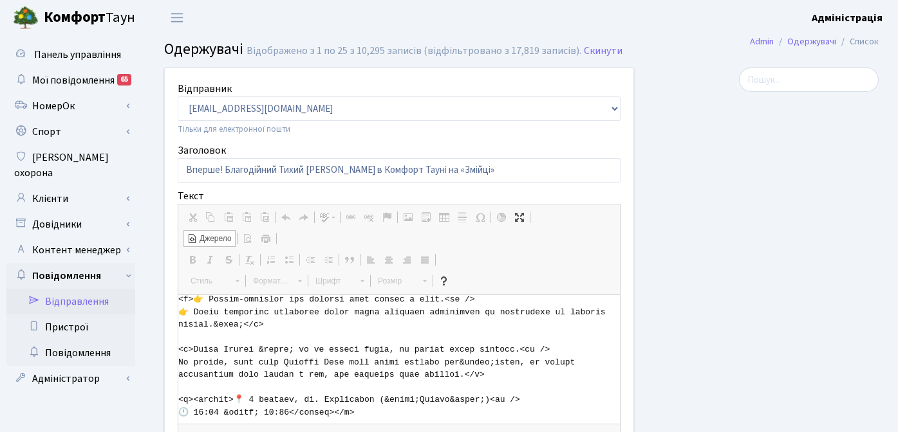
scroll to position [255, 0]
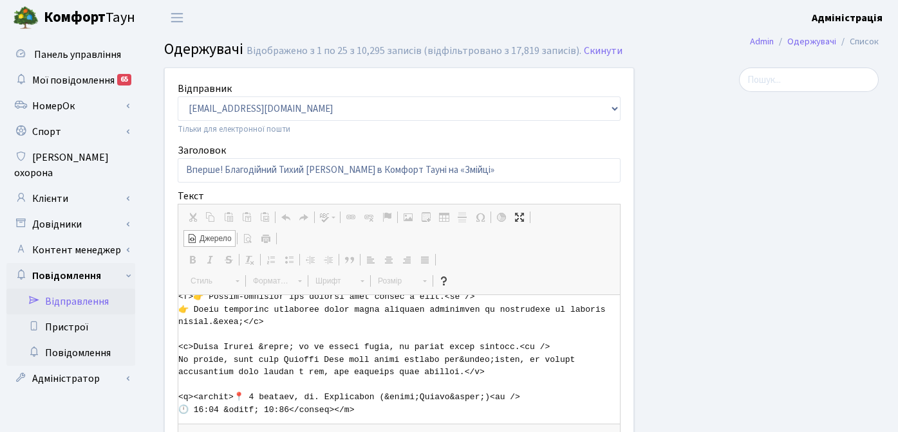
drag, startPoint x: 258, startPoint y: 349, endPoint x: 292, endPoint y: 350, distance: 34.1
click at [292, 350] on textarea "Текстовий редактор, bodyOriginal" at bounding box center [398, 359] width 441 height 129
drag, startPoint x: 492, startPoint y: 361, endPoint x: 461, endPoint y: 362, distance: 31.6
click at [461, 362] on textarea "Текстовий редактор, bodyOriginal" at bounding box center [398, 359] width 441 height 129
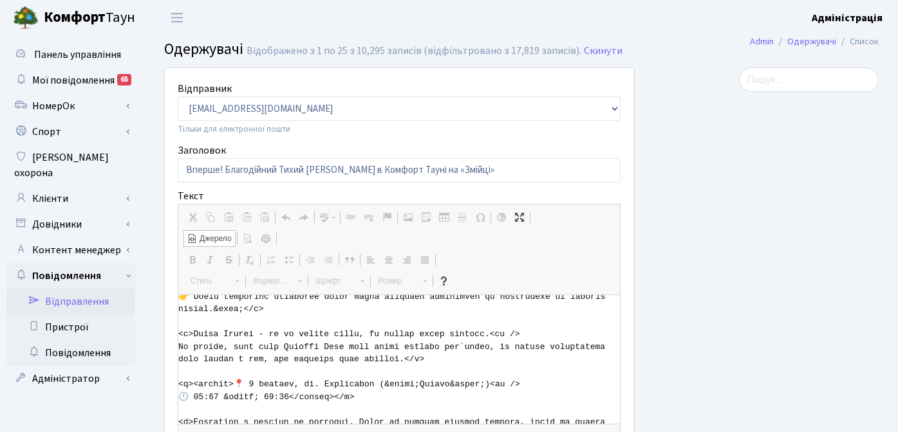
scroll to position [272, 0]
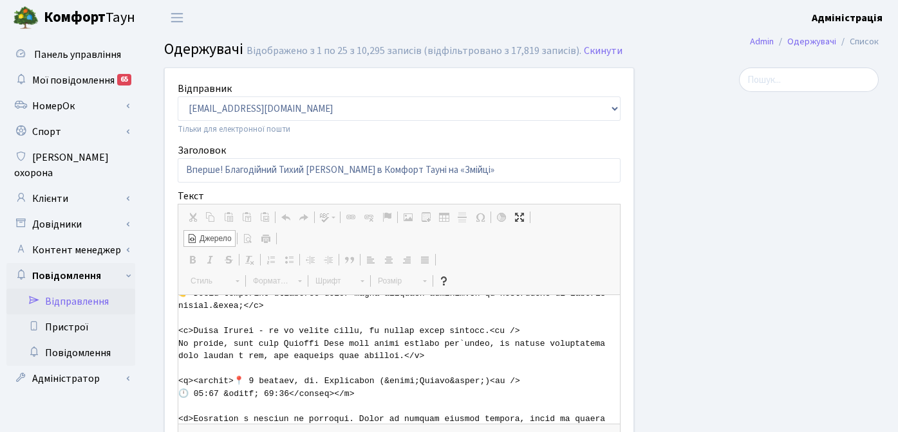
drag, startPoint x: 418, startPoint y: 383, endPoint x: 385, endPoint y: 382, distance: 33.5
click at [385, 382] on textarea "Текстовий редактор, bodyOriginal" at bounding box center [398, 359] width 441 height 129
drag, startPoint x: 454, startPoint y: 384, endPoint x: 417, endPoint y: 383, distance: 37.3
click at [417, 383] on textarea "Текстовий редактор, bodyOriginal" at bounding box center [398, 359] width 441 height 129
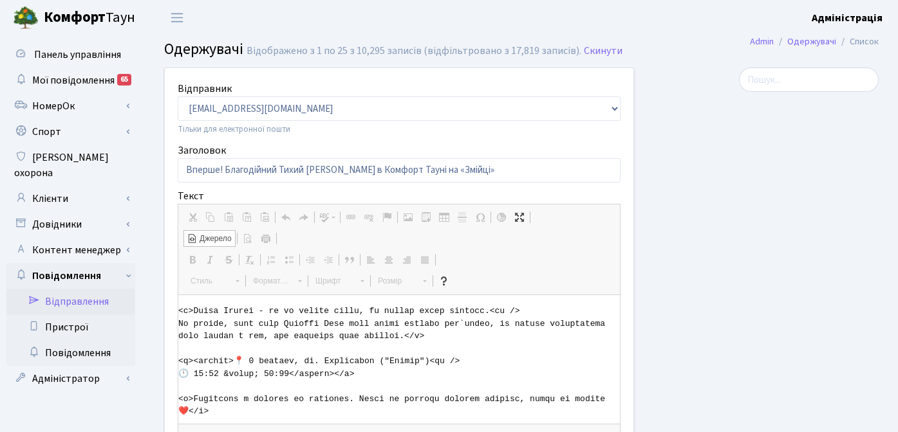
scroll to position [292, 0]
drag, startPoint x: 224, startPoint y: 374, endPoint x: 257, endPoint y: 376, distance: 33.5
click at [257, 376] on textarea "Текстовий редактор, bodyOriginal" at bounding box center [398, 359] width 441 height 129
type textarea "<p>🌿 Друзі, цієї суботи наші мешканці організовують затишний захід у Комфорт Та…"
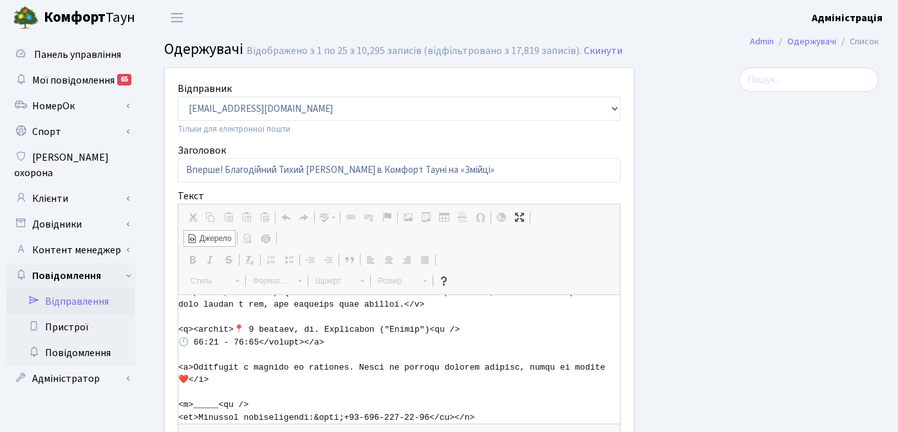
scroll to position [336, 0]
click at [225, 241] on span "Джерело" at bounding box center [215, 239] width 34 height 11
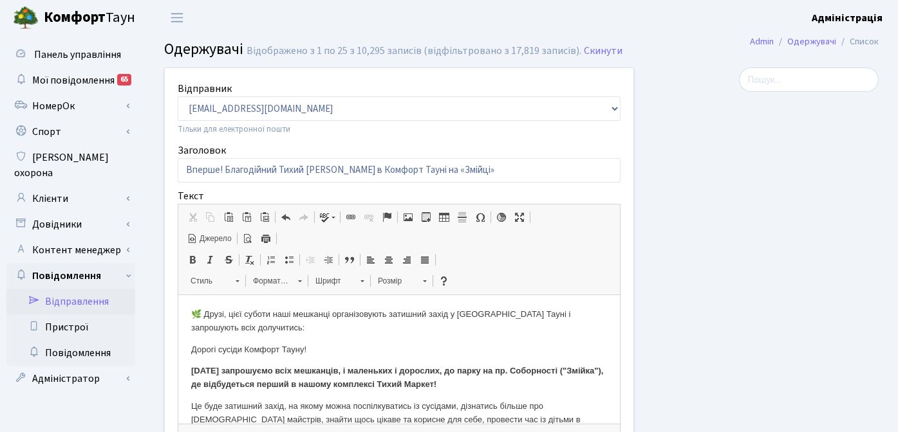
scroll to position [0, 0]
click at [212, 238] on span "Джерело" at bounding box center [215, 239] width 34 height 11
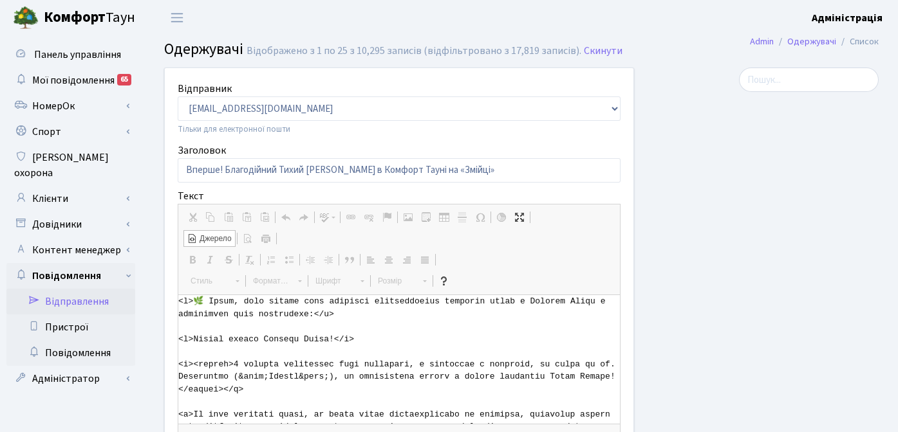
drag, startPoint x: 287, startPoint y: 380, endPoint x: 259, endPoint y: 380, distance: 27.7
click at [259, 380] on textarea "Текстовий редактор, bodyOriginal" at bounding box center [398, 359] width 441 height 129
drag, startPoint x: 294, startPoint y: 378, endPoint x: 322, endPoint y: 378, distance: 27.7
click at [322, 378] on textarea "Текстовий редактор, bodyOriginal" at bounding box center [398, 359] width 441 height 129
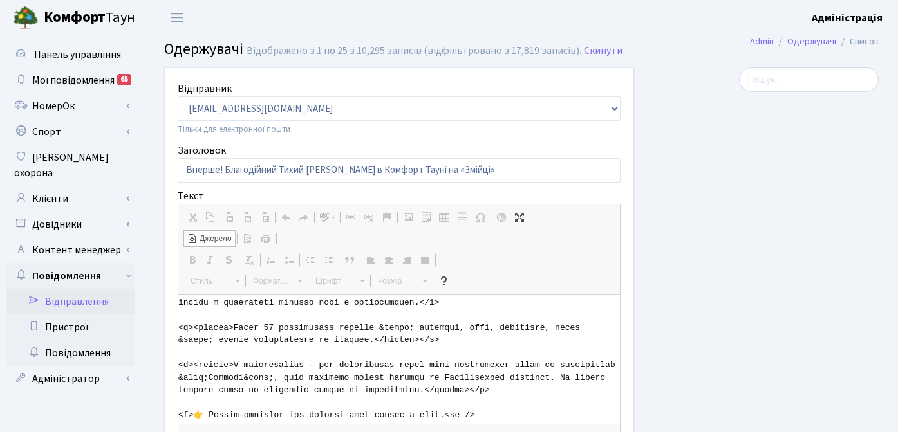
scroll to position [138, 0]
drag, startPoint x: 239, startPoint y: 378, endPoint x: 267, endPoint y: 377, distance: 28.3
click at [267, 377] on textarea "Текстовий редактор, bodyOriginal" at bounding box center [398, 359] width 441 height 129
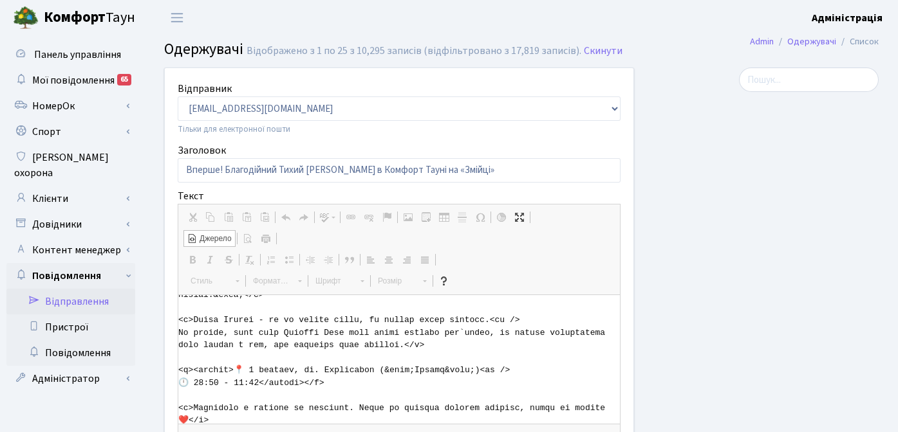
scroll to position [328, 0]
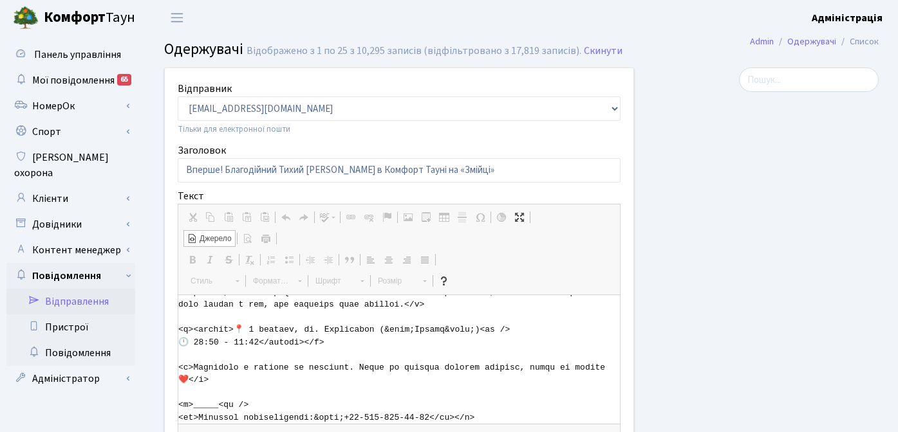
drag, startPoint x: 385, startPoint y: 327, endPoint x: 413, endPoint y: 327, distance: 27.7
click at [413, 327] on textarea "Текстовий редактор, bodyOriginal" at bounding box center [398, 359] width 441 height 129
drag, startPoint x: 343, startPoint y: 415, endPoint x: 315, endPoint y: 404, distance: 29.8
click at [315, 404] on textarea "Текстовий редактор, bodyOriginal" at bounding box center [398, 359] width 441 height 129
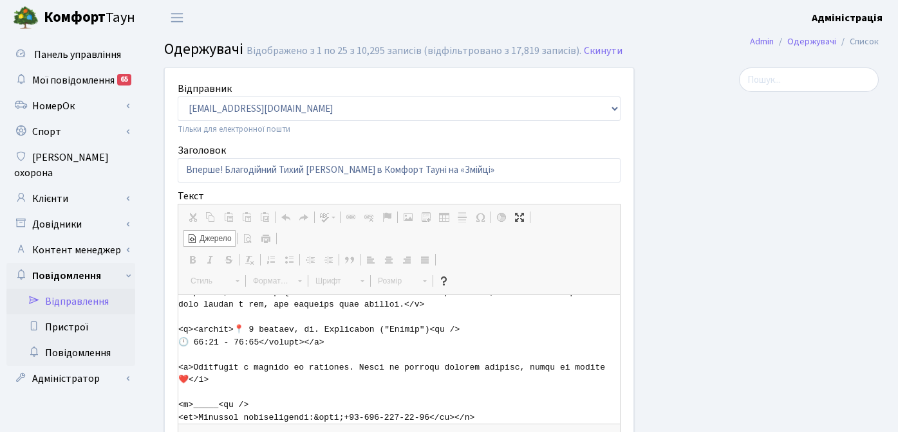
type textarea "<p>🌿 Друзі, цієї суботи наші мешканці організовують затишний захід у Комфорт Та…"
click at [212, 238] on span "Джерело" at bounding box center [215, 239] width 34 height 11
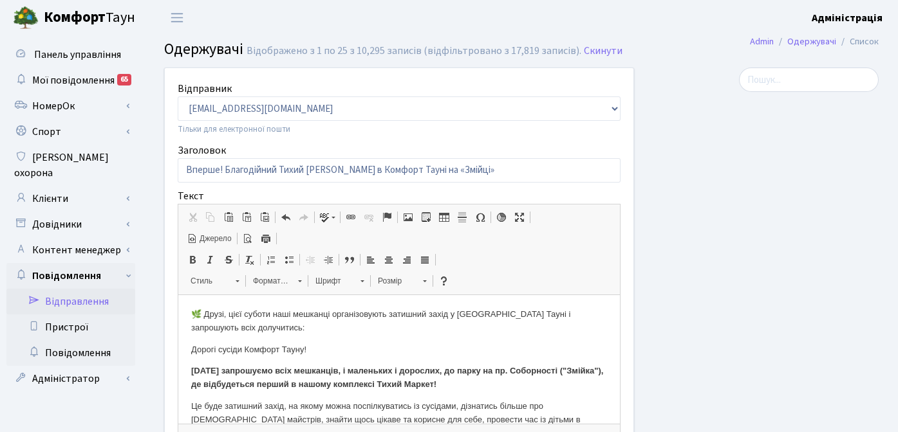
scroll to position [3, 0]
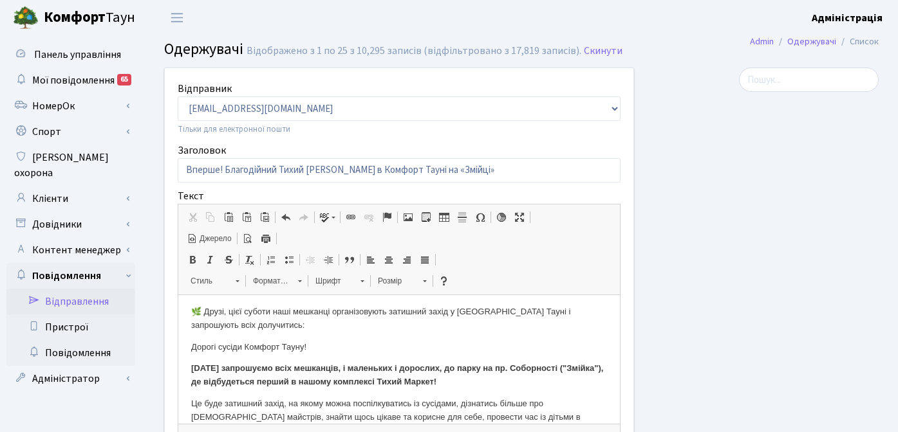
click at [205, 235] on span "Джерело" at bounding box center [215, 239] width 34 height 11
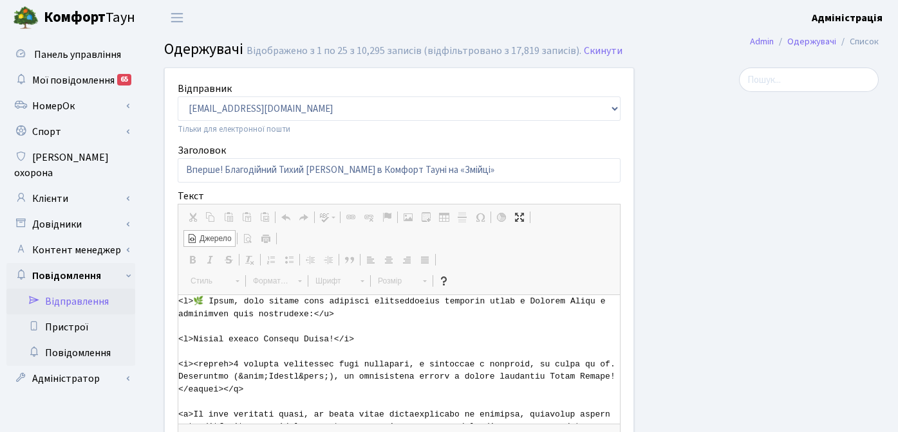
click at [208, 239] on span "Джерело" at bounding box center [215, 239] width 34 height 11
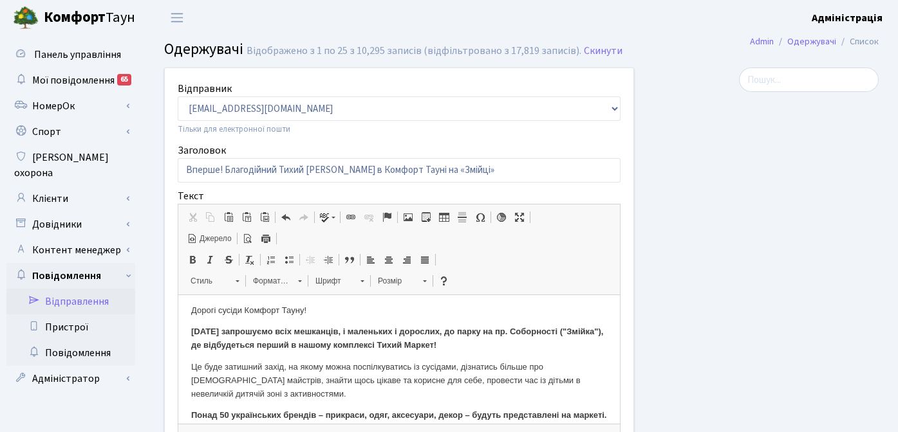
scroll to position [0, 0]
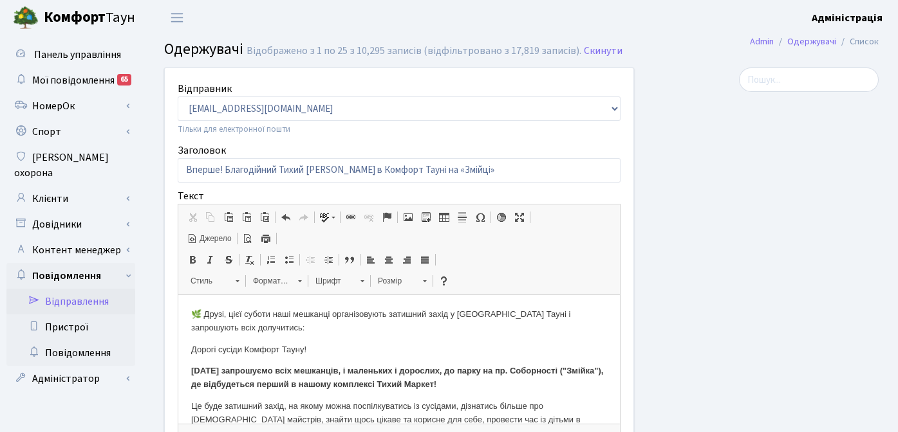
click at [198, 383] on strong "6 вересня запрошуємо всіх мешканців, і маленьких і дорослих, до парку на пр. Со…" at bounding box center [397, 377] width 412 height 23
click at [358, 378] on p "6 вересня запрошуємо всіх мешканців, і маленьких і дорослих, до парку на пр. Со…" at bounding box center [399, 378] width 416 height 27
click at [194, 385] on strong "6 вересня запрошуємо всіх мешканців, і маленьких і дорослих, до парку на пр. Со…" at bounding box center [396, 377] width 410 height 23
click at [230, 385] on strong "6 вересня запрошуємо всіх мешканців, і маленьких і дорослих, до парку на пр. Со…" at bounding box center [396, 377] width 411 height 23
click at [207, 235] on span "Джерело" at bounding box center [215, 239] width 34 height 11
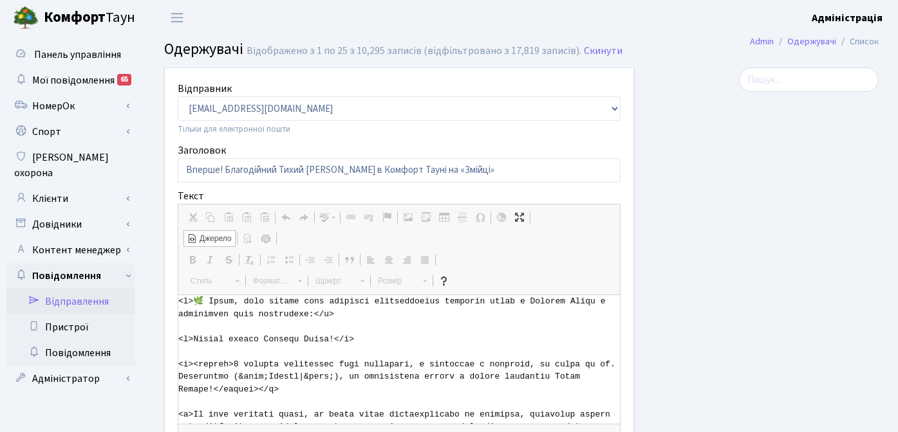
click at [208, 236] on span "Джерело" at bounding box center [215, 239] width 34 height 11
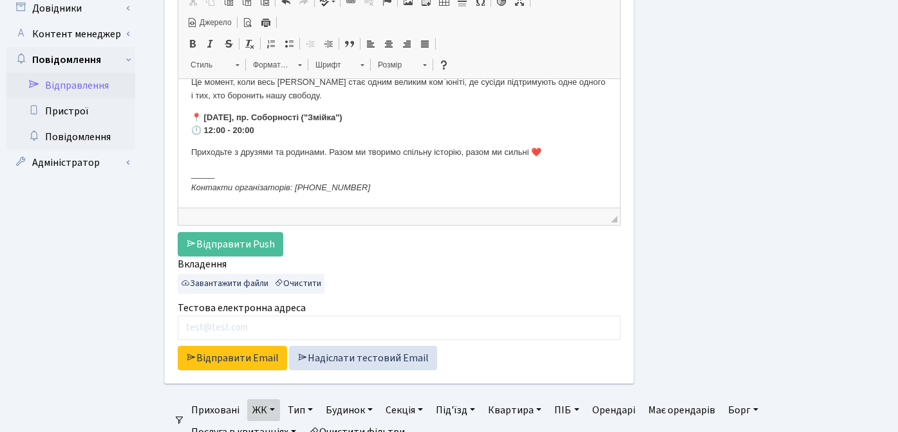
scroll to position [217, 0]
click at [216, 359] on link "Відправити Email" at bounding box center [232, 358] width 109 height 24
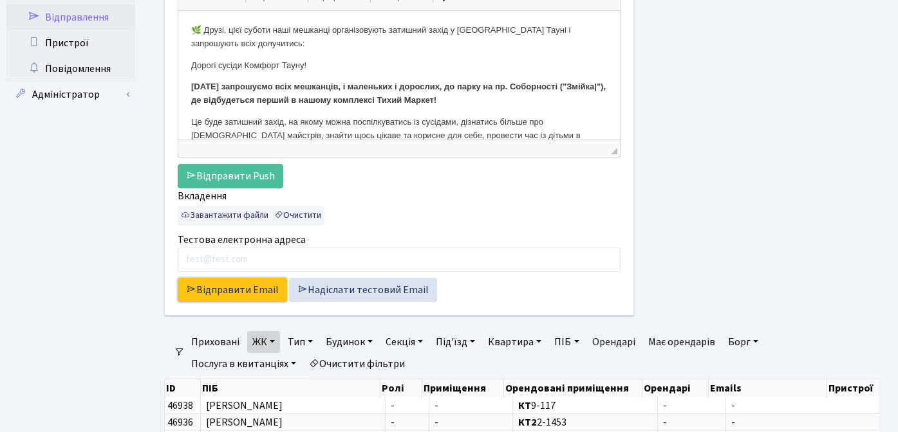
scroll to position [287, 0]
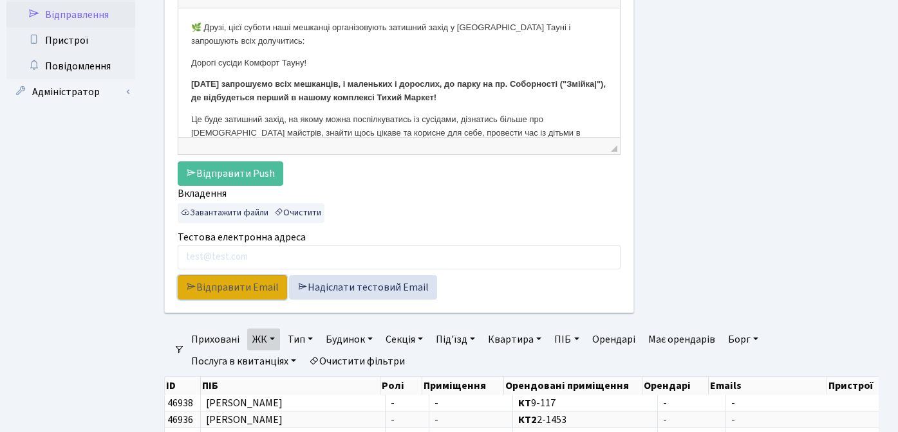
click at [239, 288] on link "Відправити Email" at bounding box center [232, 287] width 109 height 24
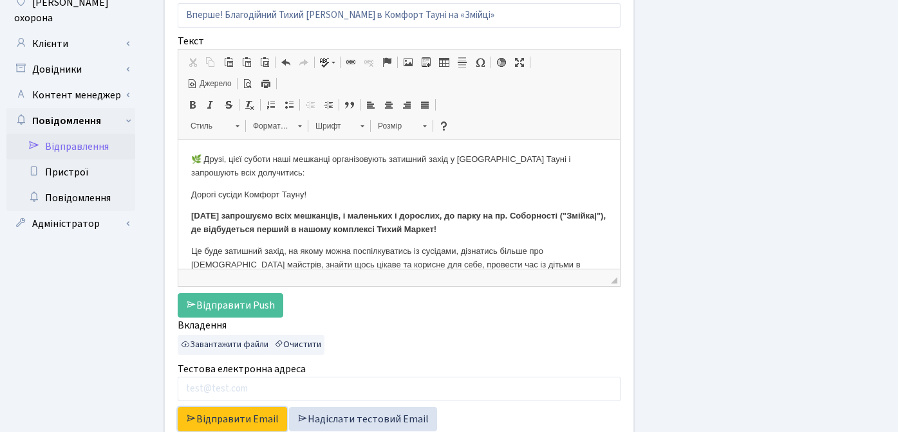
scroll to position [147, 0]
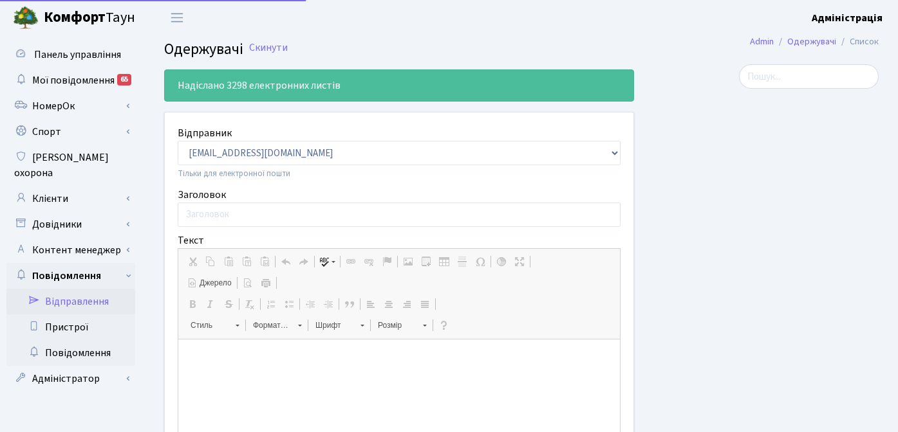
select select "25"
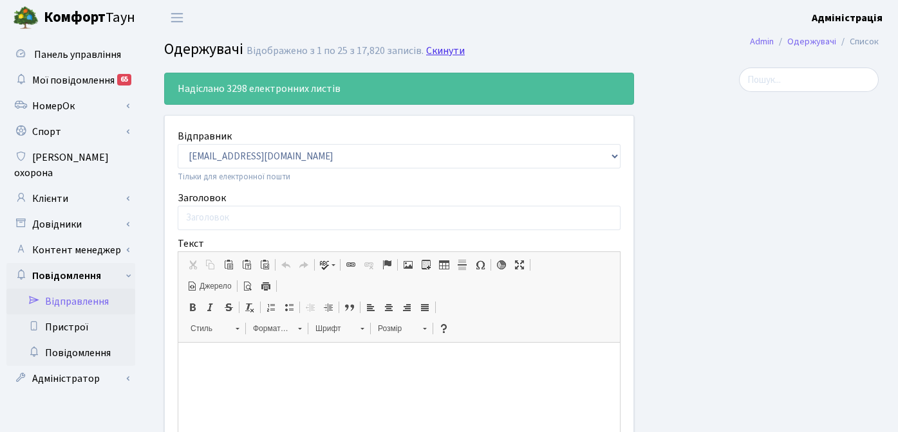
click at [429, 50] on link "Скинути" at bounding box center [445, 51] width 39 height 12
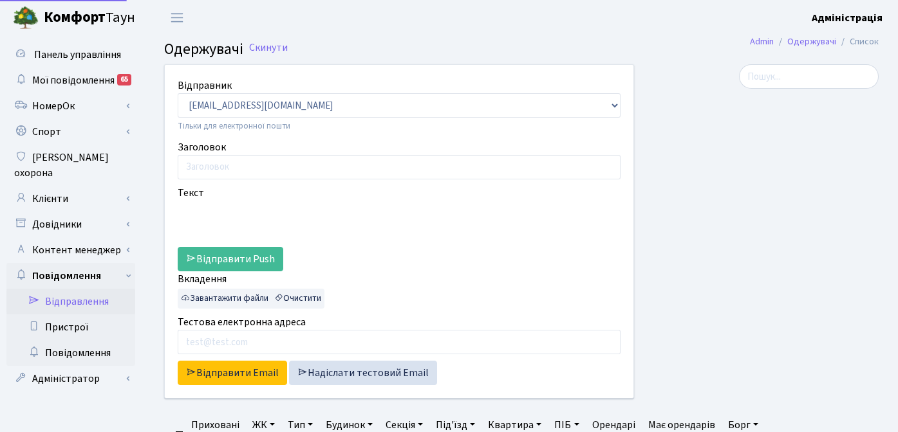
select select "25"
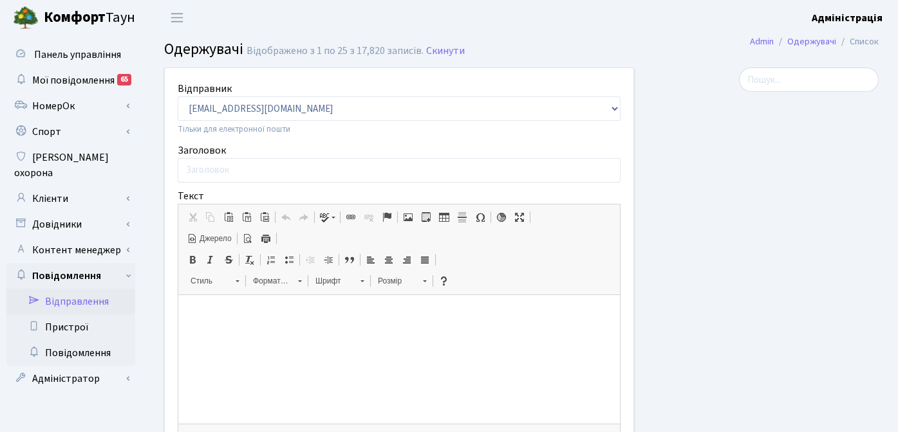
click at [717, 180] on div at bounding box center [765, 342] width 245 height 548
click at [772, 232] on div at bounding box center [765, 342] width 245 height 548
drag, startPoint x: 683, startPoint y: 105, endPoint x: 626, endPoint y: 84, distance: 60.3
click at [682, 105] on div at bounding box center [765, 342] width 245 height 548
click at [50, 186] on link "Клієнти" at bounding box center [70, 199] width 129 height 26
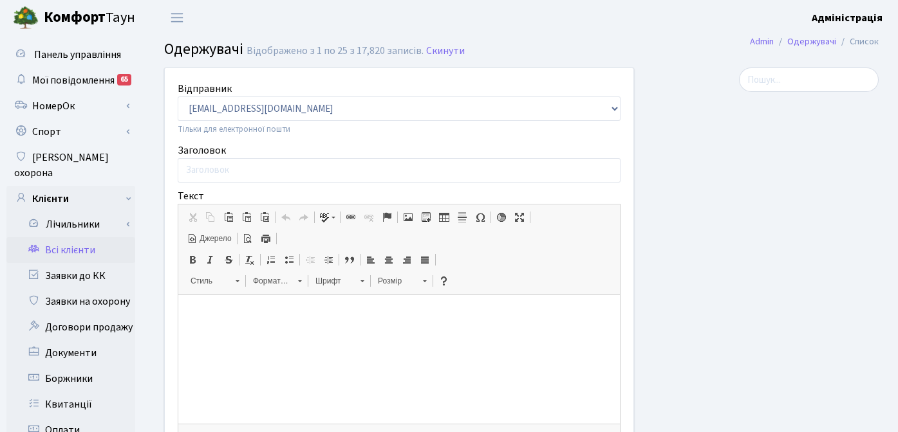
click at [85, 237] on link "Всі клієнти" at bounding box center [70, 250] width 129 height 26
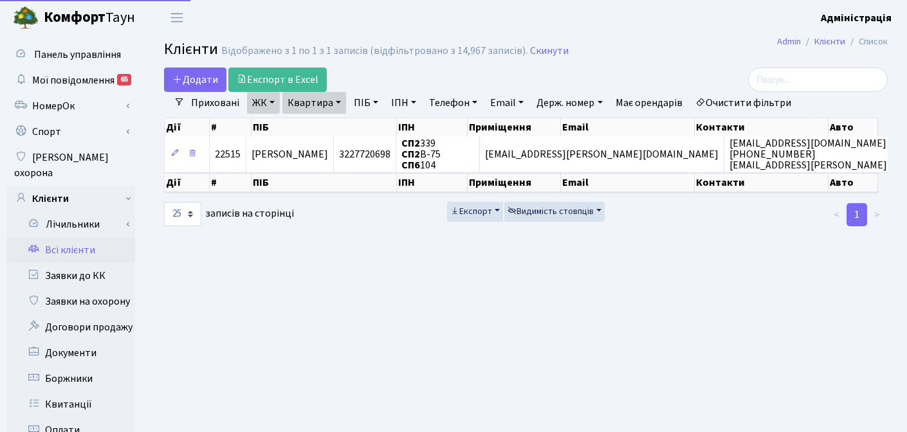
select select "25"
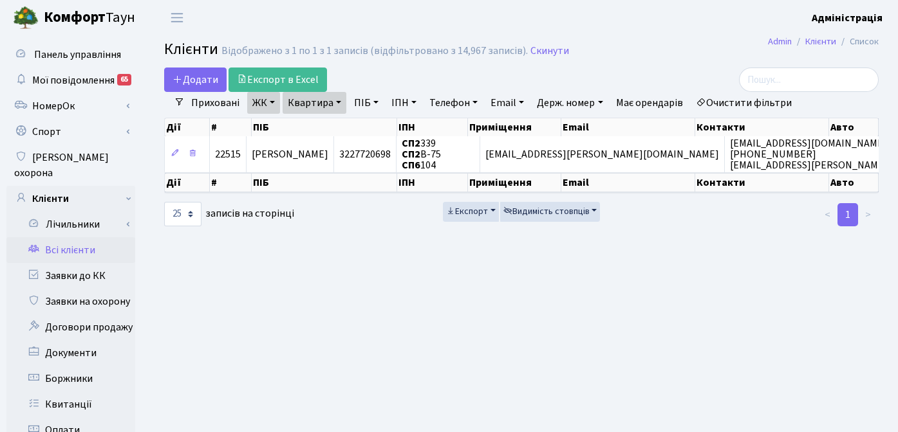
click at [151, 274] on main "Admin Клієнти Список Клієнти Відображено з 1 по 1 з 1 записів (відфільтровано з…" at bounding box center [521, 409] width 753 height 749
click at [753, 104] on link "Очистити фільтри" at bounding box center [743, 103] width 106 height 22
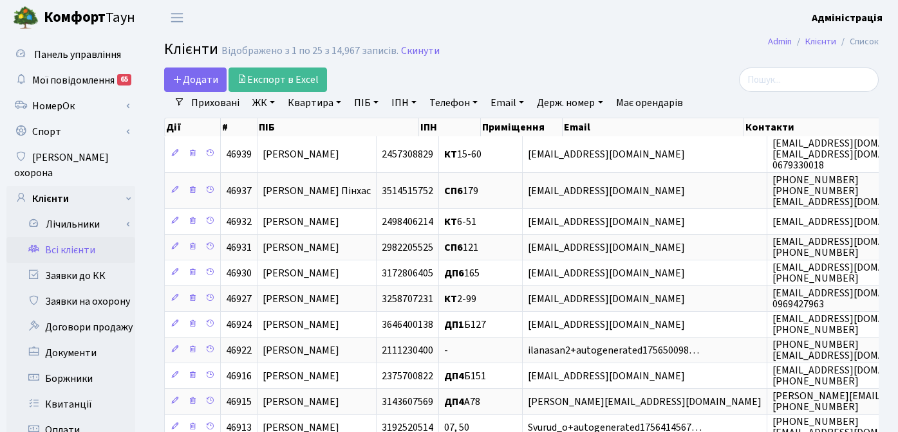
click at [322, 107] on link "Квартира" at bounding box center [314, 103] width 64 height 22
type input "12-4"
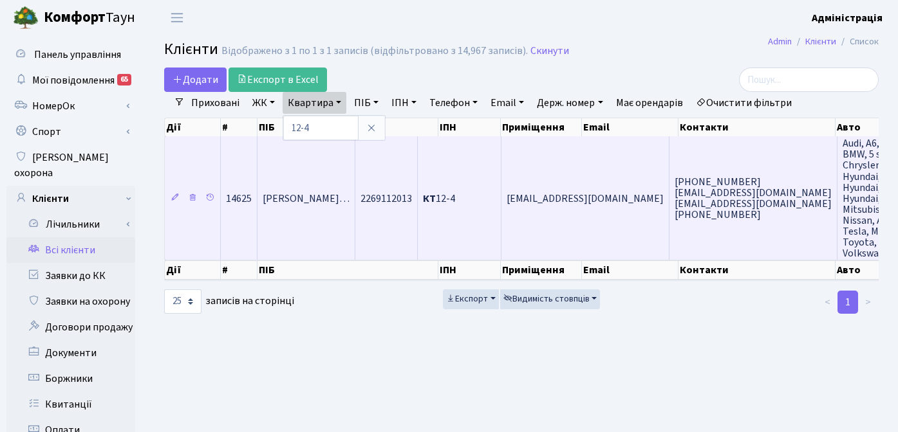
click at [501, 207] on td "КТ 12-4" at bounding box center [460, 198] width 84 height 124
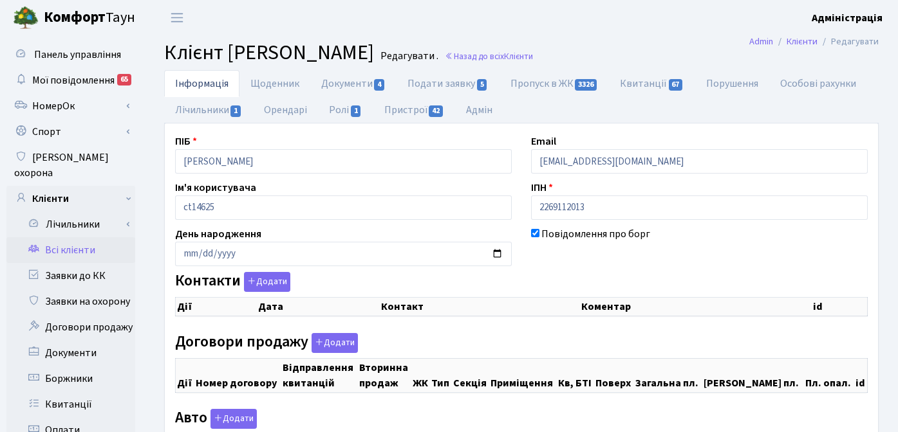
checkbox input "true"
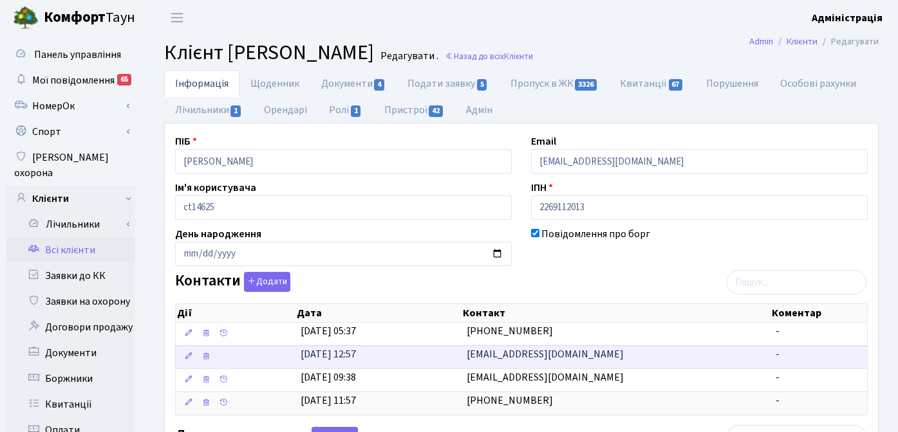
copy span "[EMAIL_ADDRESS][DOMAIN_NAME]"
drag, startPoint x: 613, startPoint y: 357, endPoint x: 463, endPoint y: 357, distance: 149.9
click at [463, 357] on td "[EMAIL_ADDRESS][DOMAIN_NAME]" at bounding box center [615, 357] width 309 height 23
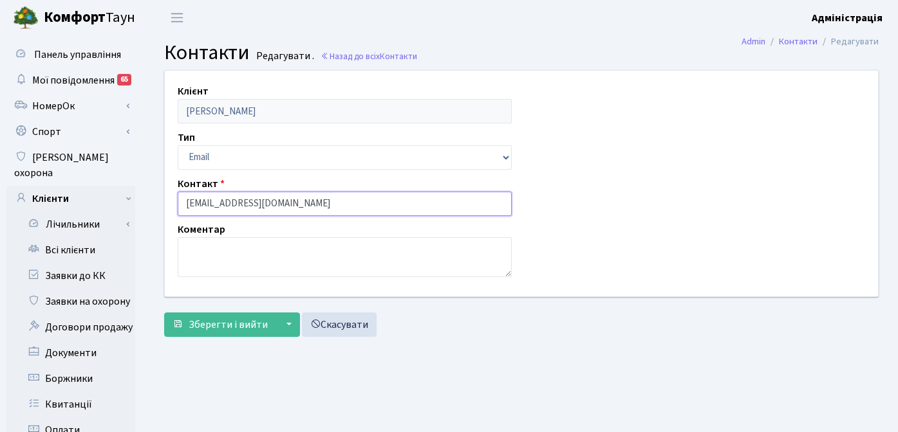
drag, startPoint x: 359, startPoint y: 200, endPoint x: 183, endPoint y: 202, distance: 175.7
click at [183, 202] on input "[EMAIL_ADDRESS][DOMAIN_NAME]" at bounding box center [345, 204] width 334 height 24
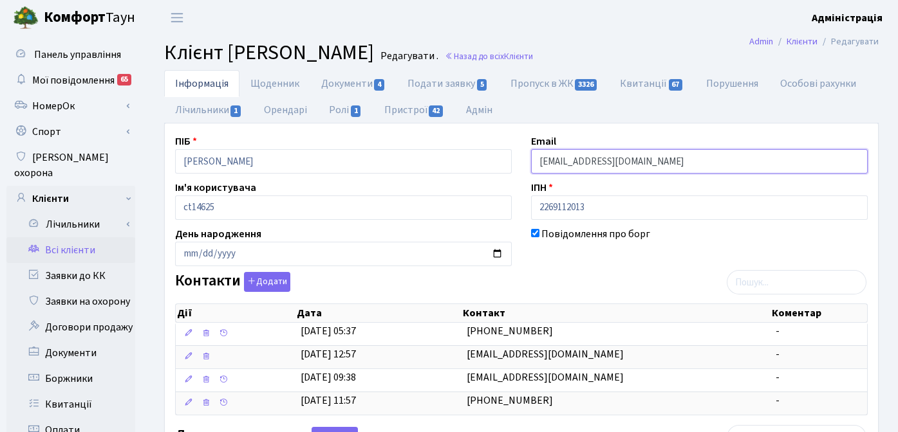
drag, startPoint x: 0, startPoint y: 0, endPoint x: 535, endPoint y: 156, distance: 557.1
click at [535, 156] on input "test123@gmail.com" at bounding box center [699, 161] width 337 height 24
paste input "elenashtoma041094"
type input "[EMAIL_ADDRESS][DOMAIN_NAME]"
click at [620, 260] on div "Повідомлення про борг" at bounding box center [699, 246] width 356 height 40
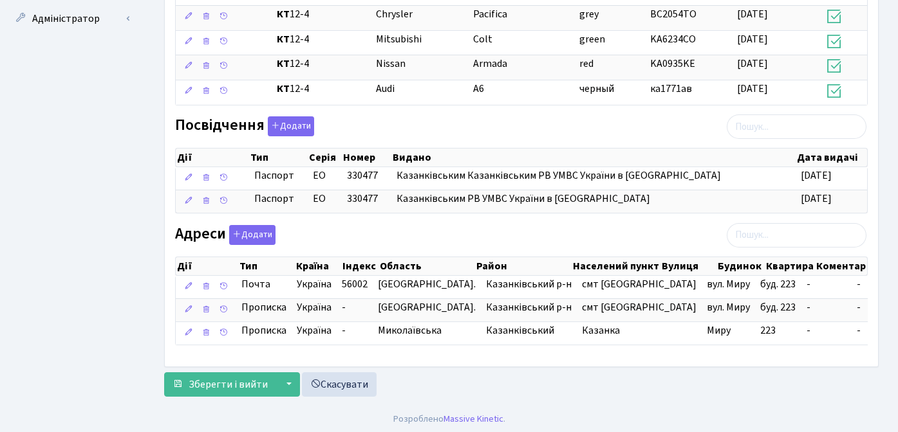
scroll to position [750, 0]
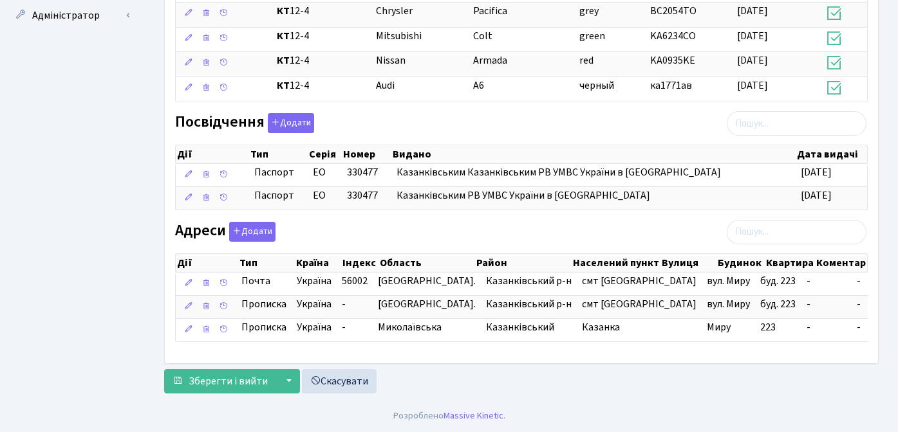
click at [496, 386] on div "Зберегти і вийти ▼ Зберегти та продовжити редагування Зберегти та створити Скас…" at bounding box center [521, 381] width 714 height 24
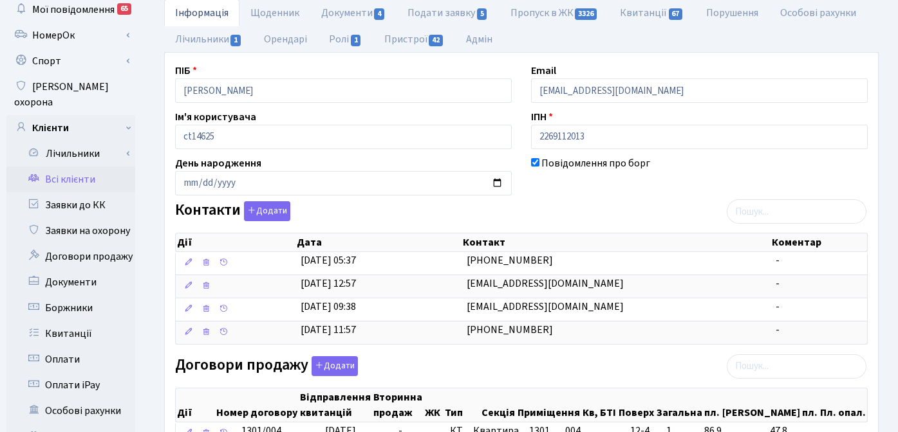
scroll to position [73, 0]
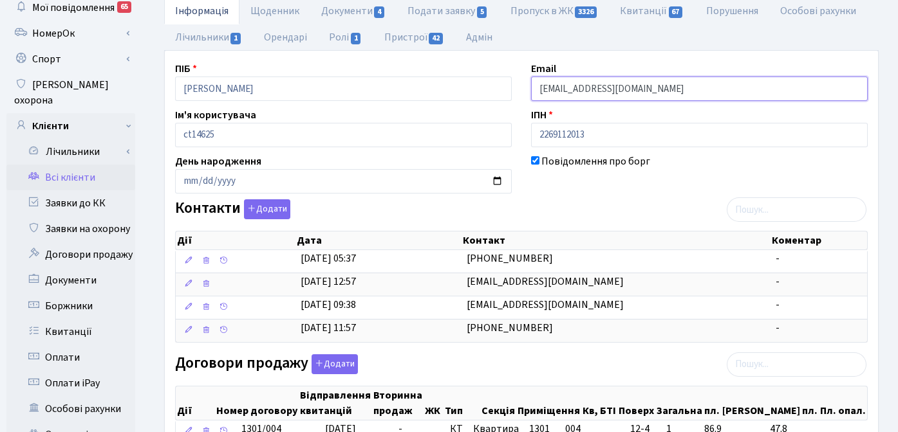
click at [613, 91] on input "[EMAIL_ADDRESS][DOMAIN_NAME]" at bounding box center [699, 89] width 337 height 24
drag, startPoint x: 540, startPoint y: 89, endPoint x: 680, endPoint y: 91, distance: 139.6
click at [681, 91] on input "[EMAIL_ADDRESS][DOMAIN_NAME]" at bounding box center [699, 89] width 337 height 24
click at [679, 89] on input "[EMAIL_ADDRESS][DOMAIN_NAME]" at bounding box center [699, 89] width 337 height 24
click at [672, 187] on div "Повідомлення про борг" at bounding box center [699, 174] width 356 height 40
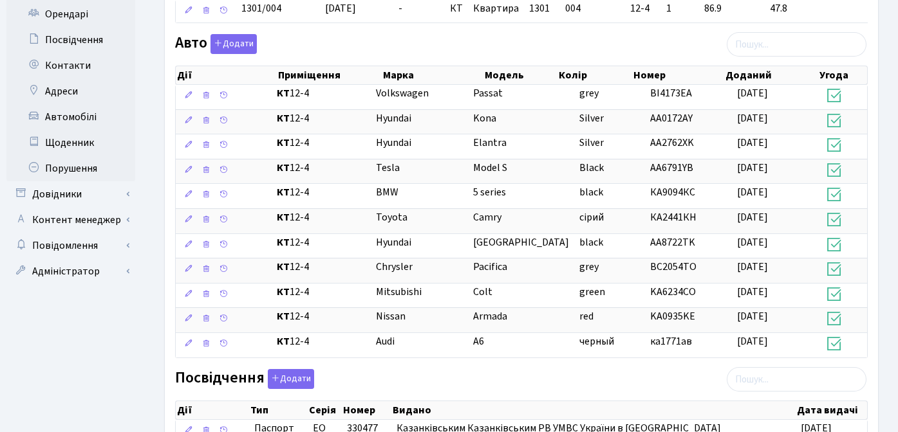
scroll to position [750, 0]
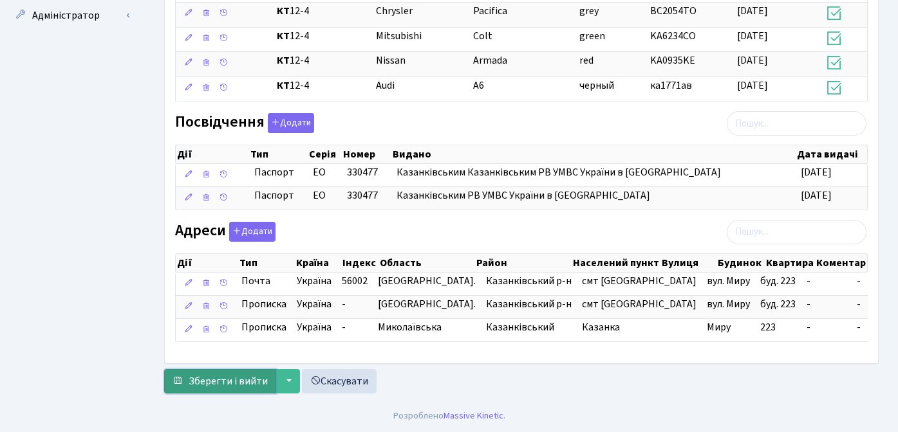
click at [219, 378] on span "Зберегти і вийти" at bounding box center [228, 381] width 79 height 14
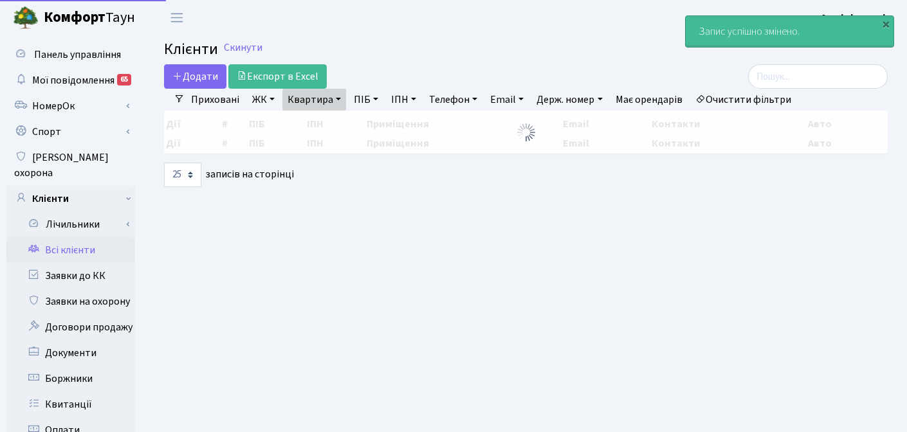
select select "25"
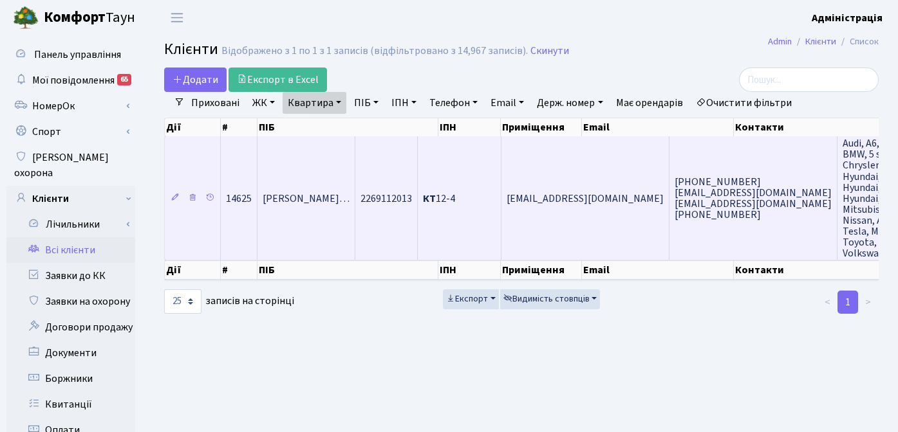
click at [349, 205] on span "Бутьковський Василь Станіславови…" at bounding box center [306, 199] width 87 height 14
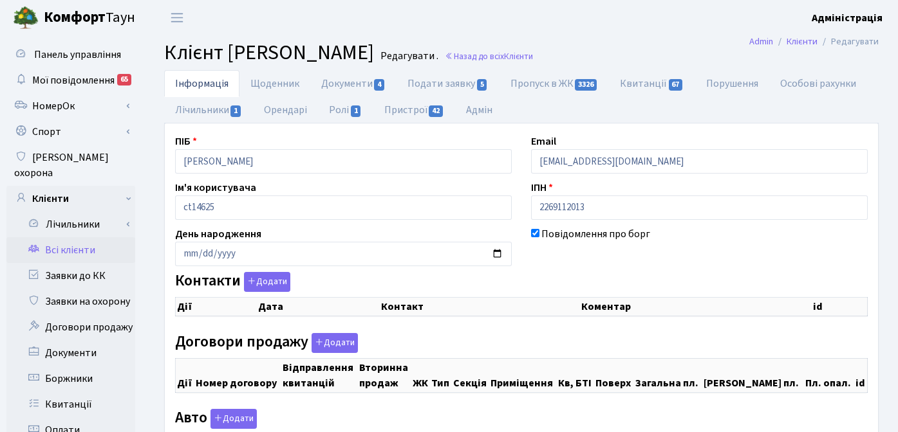
checkbox input "true"
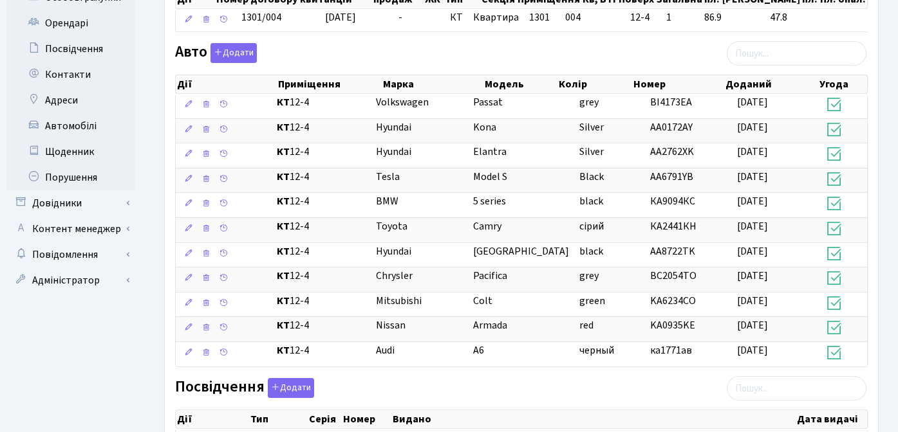
scroll to position [492, 0]
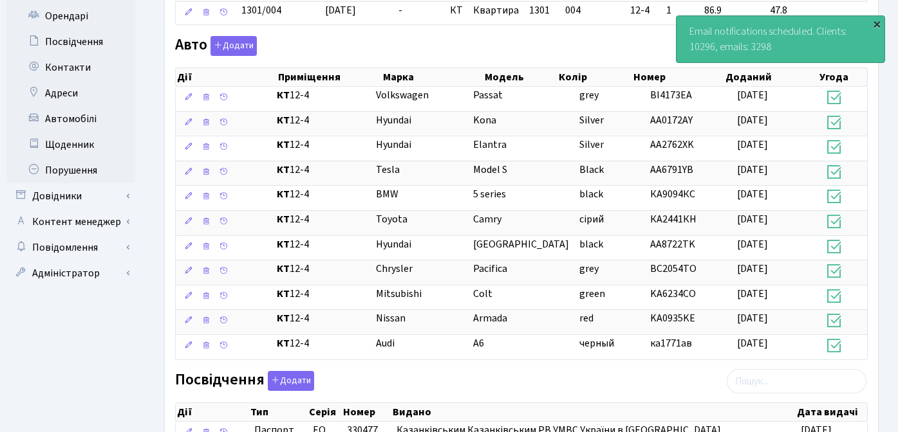
click at [877, 22] on div "×" at bounding box center [876, 23] width 13 height 13
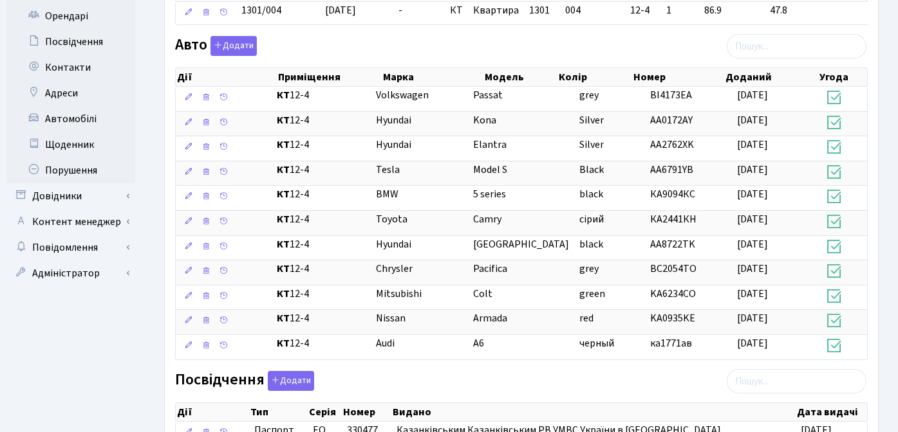
click at [130, 349] on ul "Панель управління Мої повідомлення 65 [GEOGRAPHIC_DATA]" at bounding box center [70, 101] width 129 height 1102
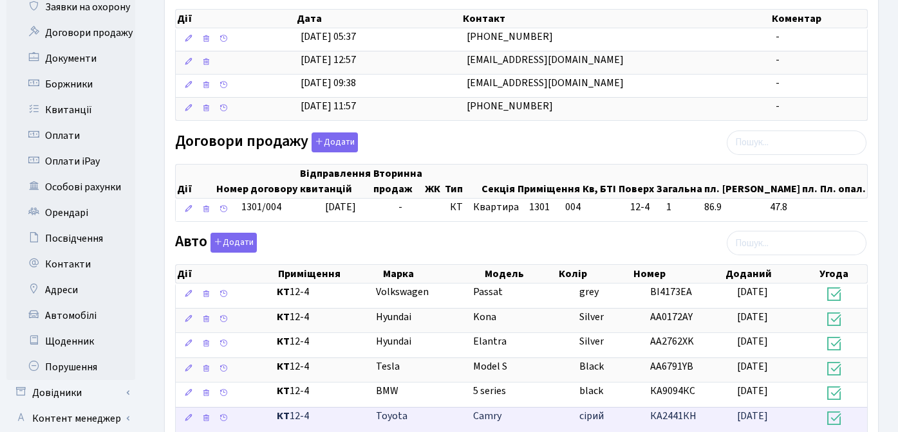
scroll to position [298, 0]
